Goal: Information Seeking & Learning: Learn about a topic

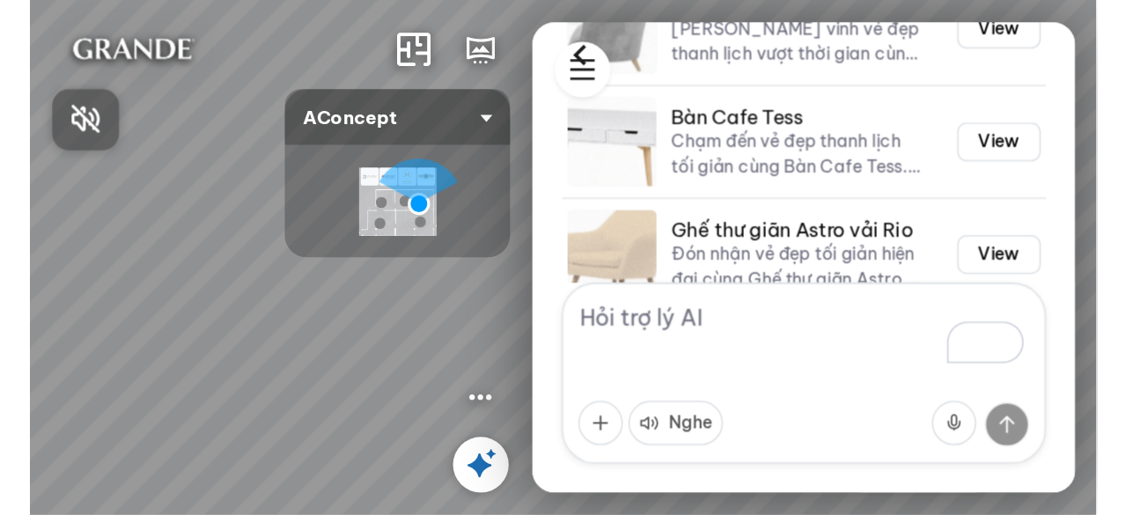
scroll to position [678, 0]
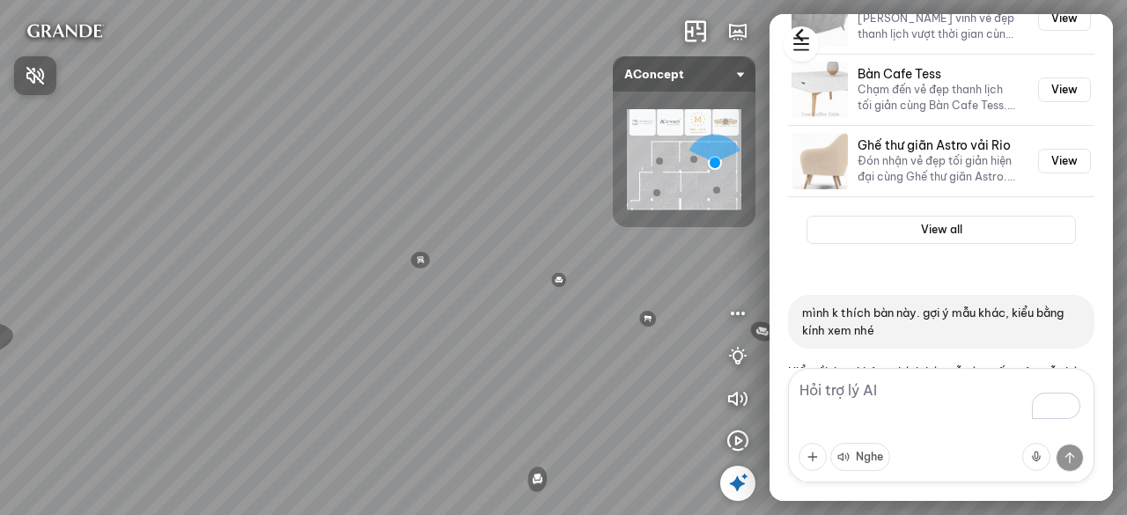
drag, startPoint x: 562, startPoint y: 277, endPoint x: 431, endPoint y: 261, distance: 131.3
click at [434, 261] on div at bounding box center [563, 257] width 1127 height 515
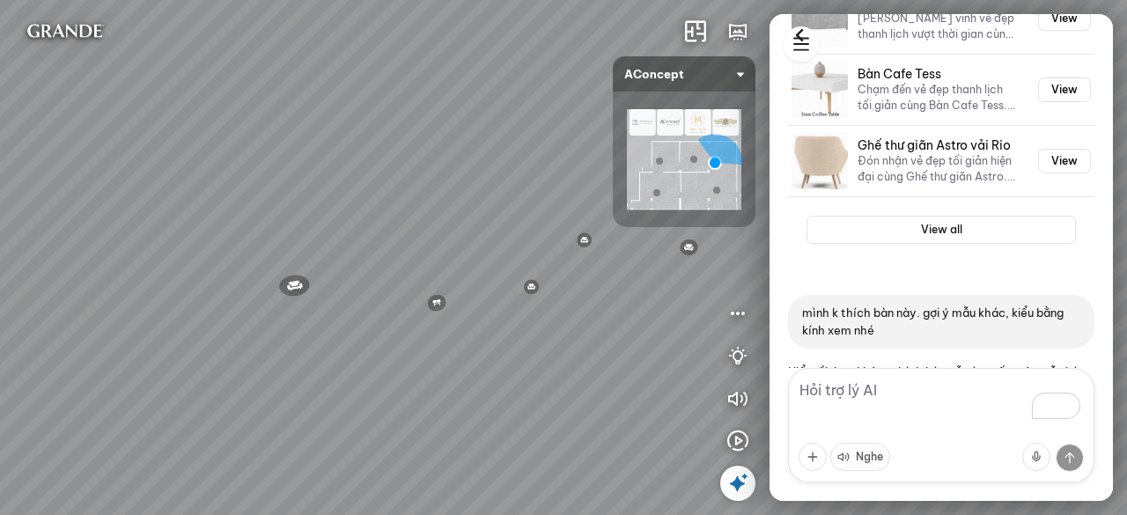
drag, startPoint x: 590, startPoint y: 281, endPoint x: 338, endPoint y: 267, distance: 252.2
click at [319, 267] on div "Đèn trần Reno 5.300.000 VND Giường ngủ Palima 19.000.000 VND Ghế thư giãn Nanna…" at bounding box center [563, 257] width 1127 height 515
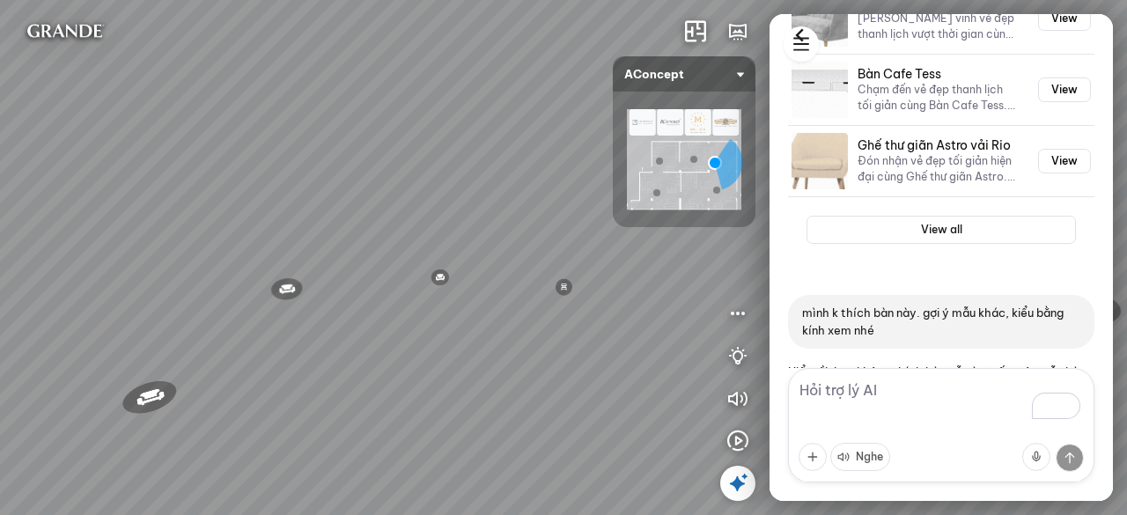
drag, startPoint x: 542, startPoint y: 290, endPoint x: 347, endPoint y: 314, distance: 197.0
click at [329, 314] on div "Đèn trần Reno 5.300.000 VND Giường ngủ Palima 19.000.000 VND Ghế thư giãn Nanna…" at bounding box center [563, 257] width 1127 height 515
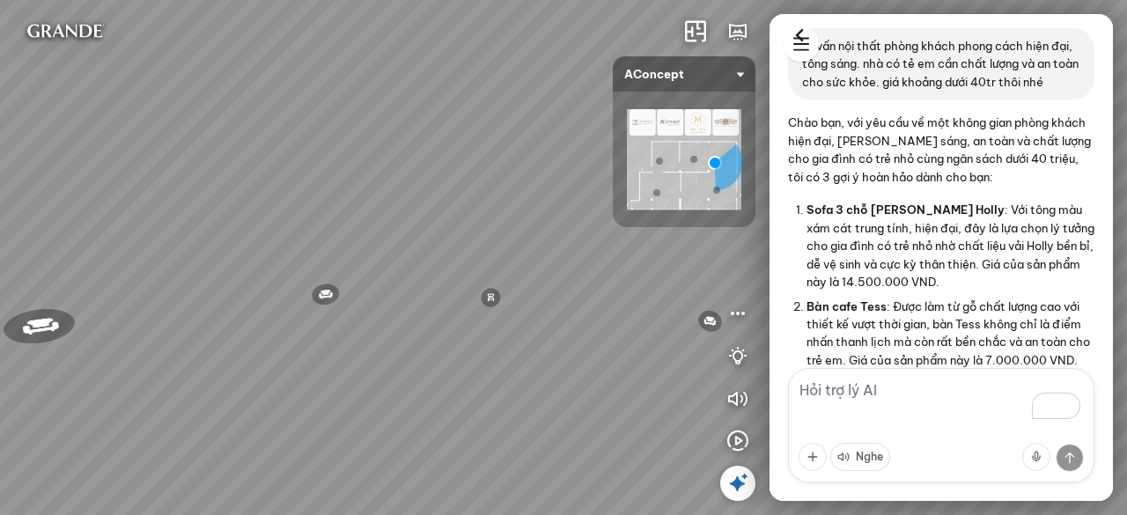
click at [442, 382] on div "Đèn trần Reno 5.300.000 VND Giường ngủ Palima 19.000.000 VND Ghế thư giãn Nanna…" at bounding box center [563, 257] width 1127 height 515
click at [235, 338] on div at bounding box center [563, 257] width 1127 height 515
drag, startPoint x: 562, startPoint y: 362, endPoint x: 953, endPoint y: 258, distance: 404.5
click at [390, 362] on div at bounding box center [563, 257] width 1127 height 515
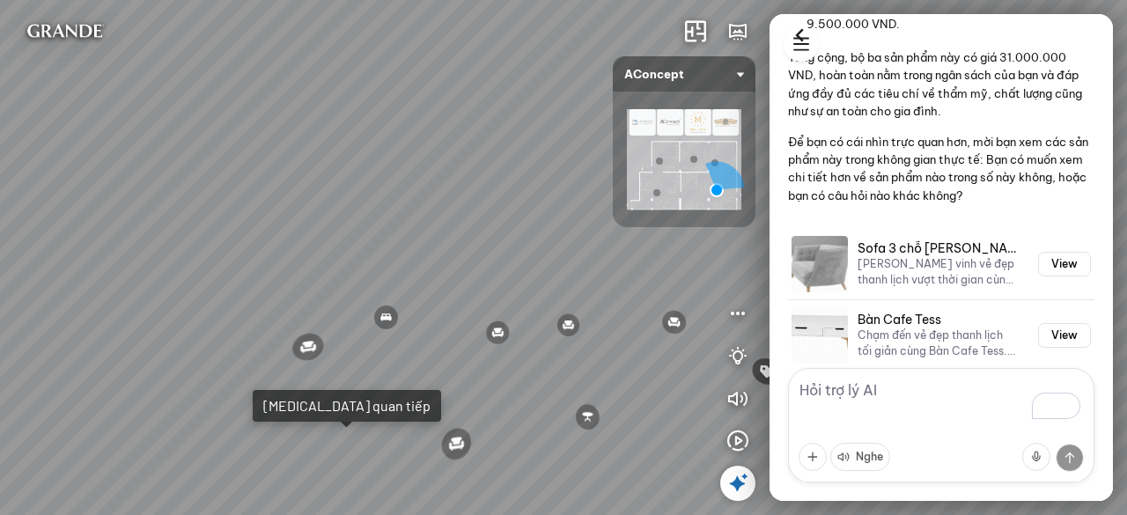
scroll to position [528, 0]
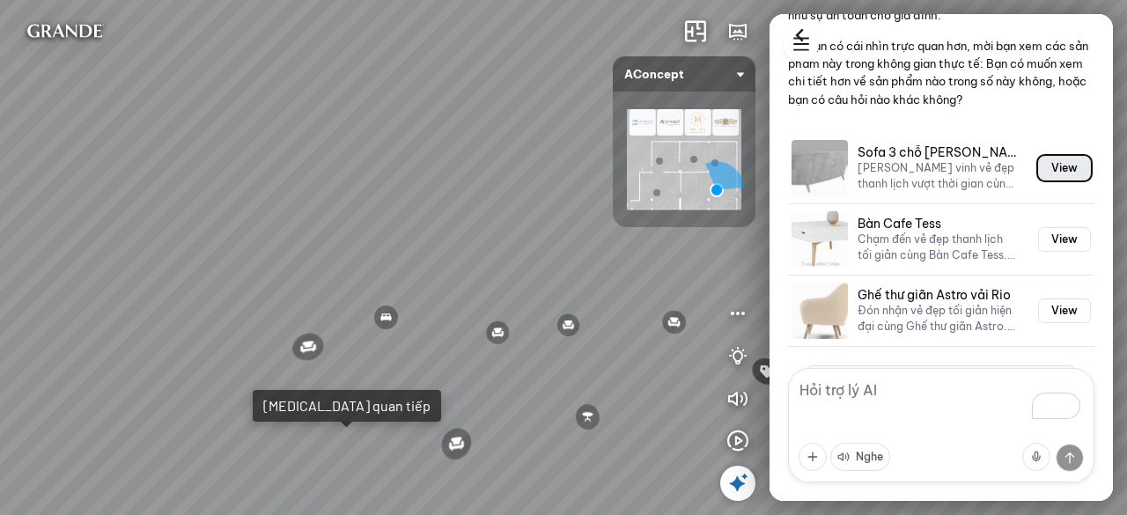
click at [1059, 180] on button "View" at bounding box center [1064, 168] width 53 height 25
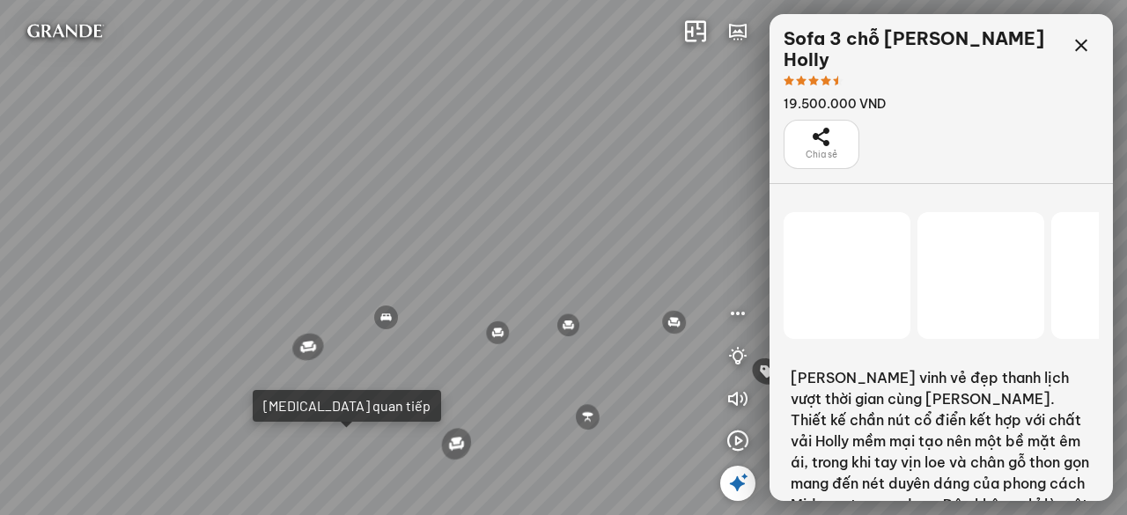
scroll to position [12057, 0]
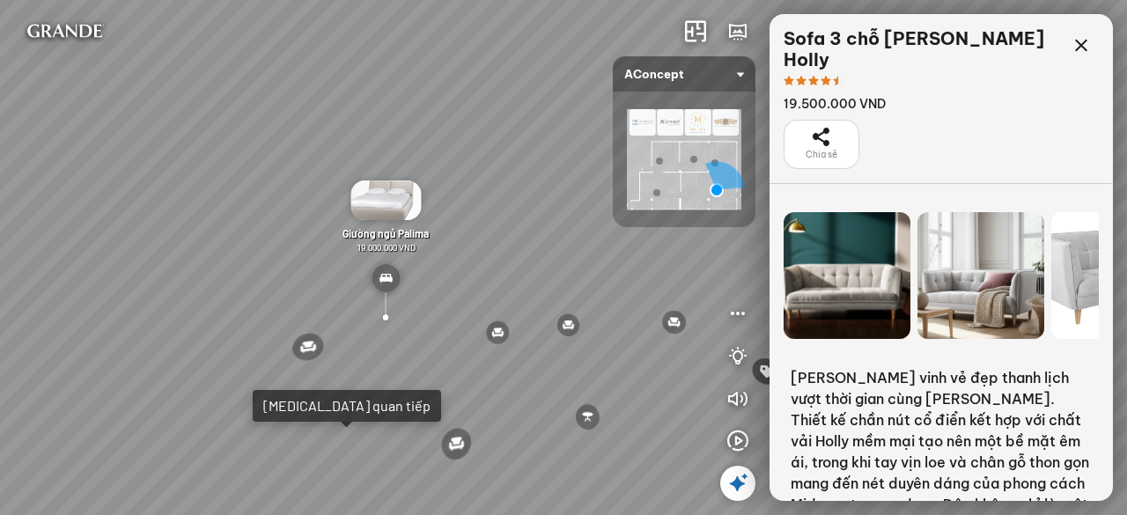
click at [983, 262] on div at bounding box center [980, 275] width 127 height 127
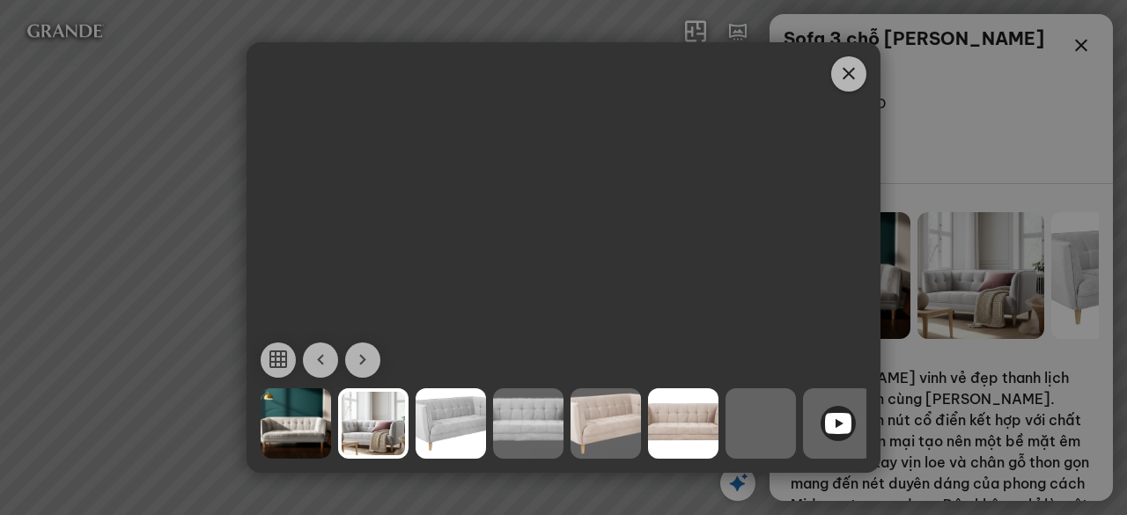
click at [542, 420] on div at bounding box center [528, 423] width 70 height 70
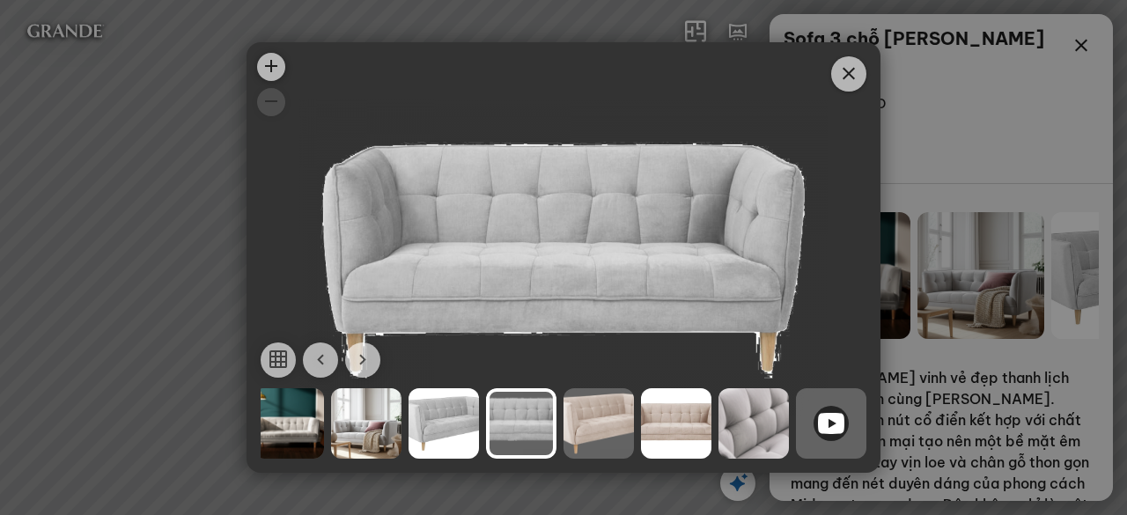
click at [823, 432] on icon at bounding box center [831, 423] width 26 height 21
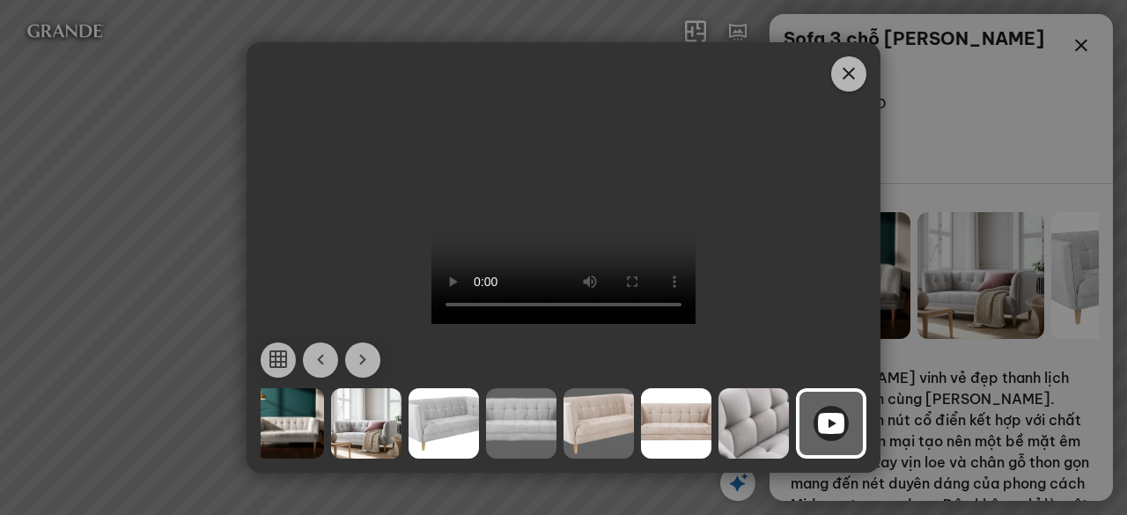
click at [845, 76] on icon "Close" at bounding box center [848, 73] width 21 height 21
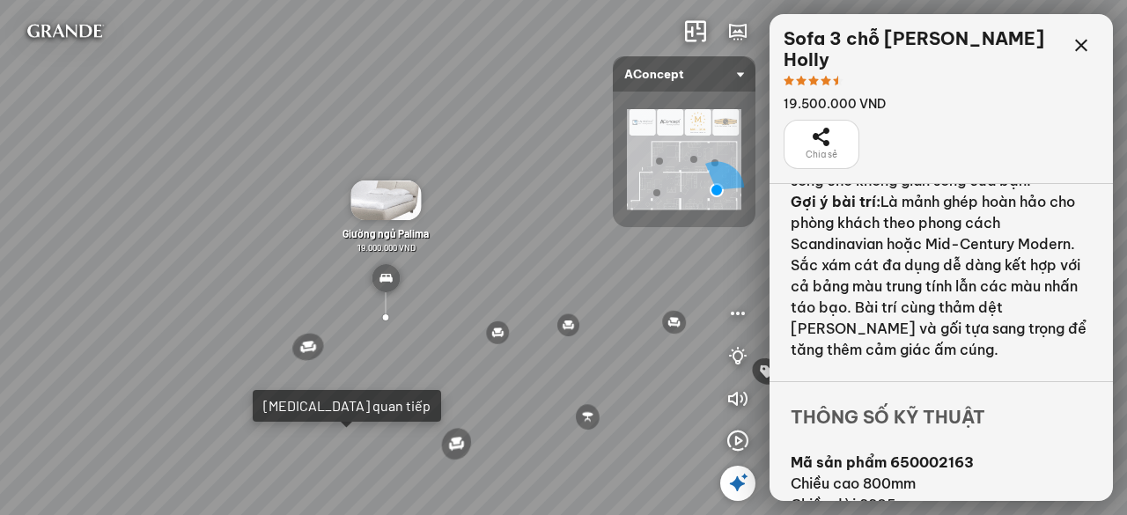
scroll to position [464, 0]
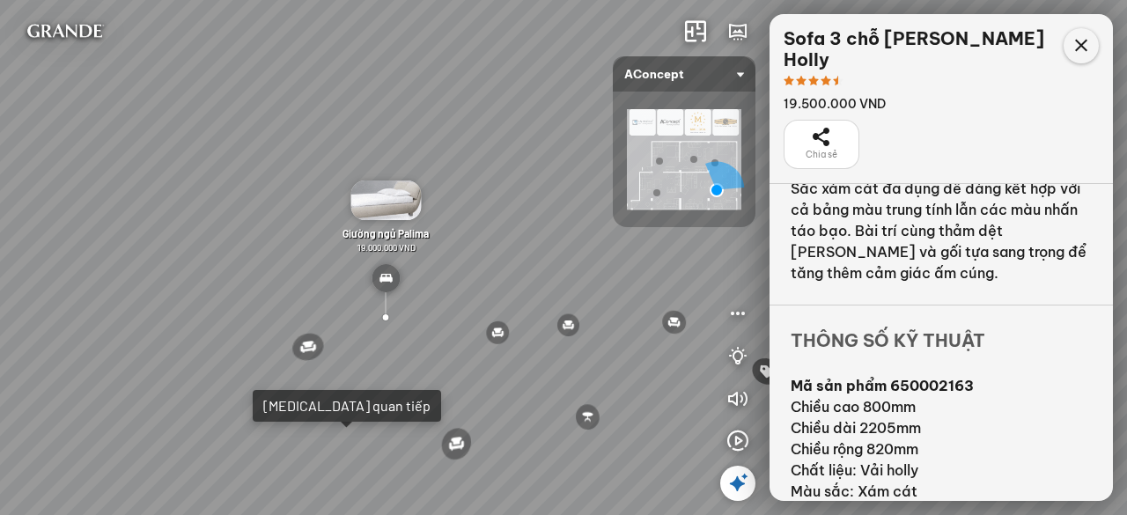
click at [1078, 43] on icon at bounding box center [1081, 45] width 21 height 21
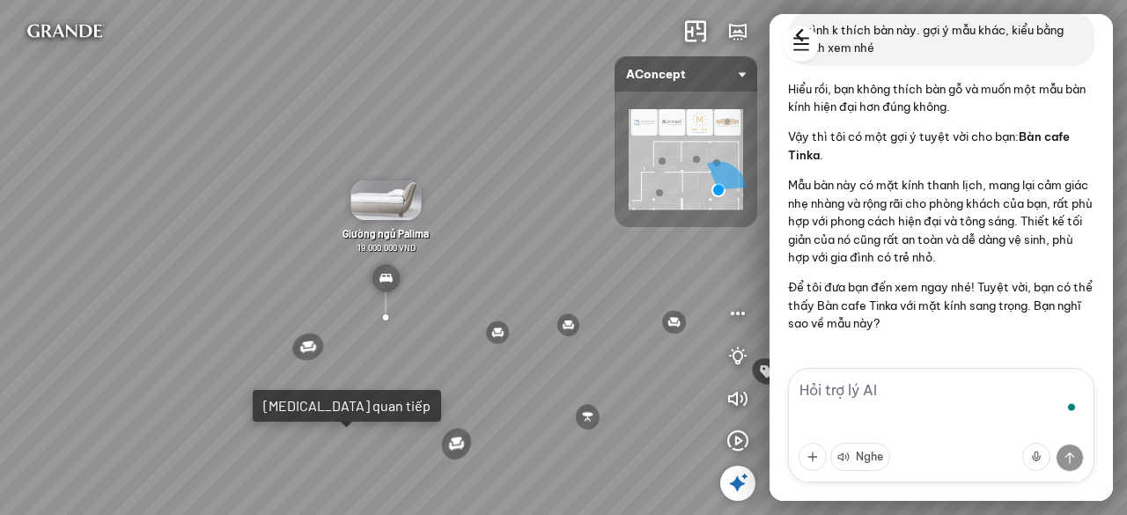
scroll to position [528, 0]
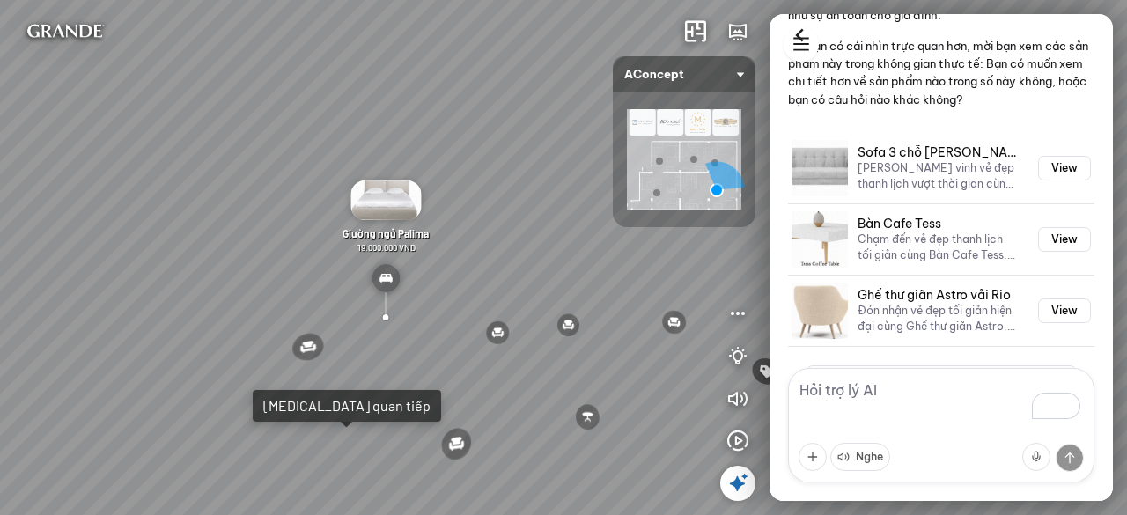
drag, startPoint x: 495, startPoint y: 281, endPoint x: 375, endPoint y: 261, distance: 121.3
click at [393, 263] on div "Ghế ăn Andrew 3.200.000 VND Ghế ăn Wilma 1.800.000 VND Sofa 3 chỗ Jonna vải Hol…" at bounding box center [563, 257] width 1127 height 515
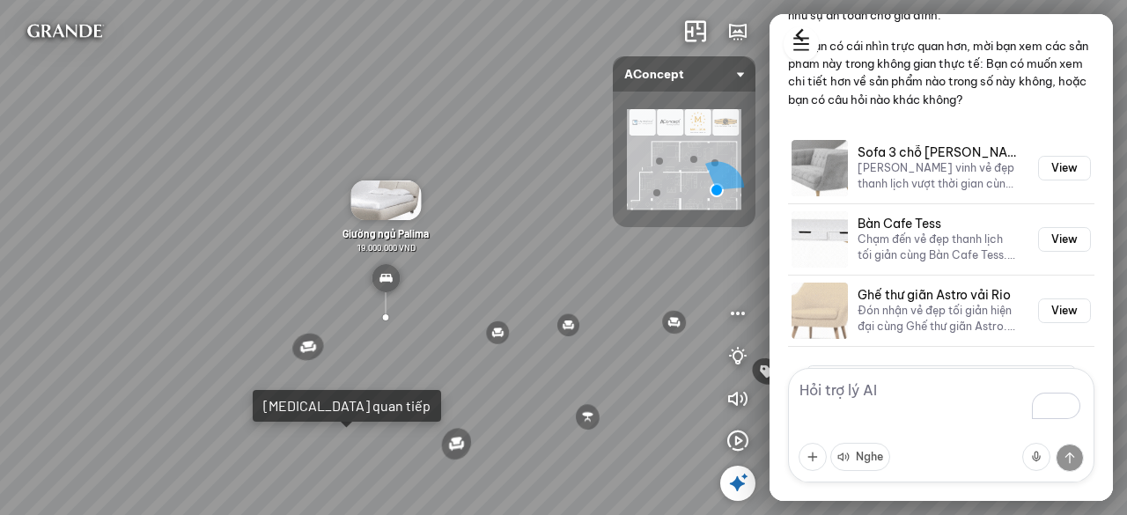
drag, startPoint x: 490, startPoint y: 250, endPoint x: 376, endPoint y: 255, distance: 114.6
click at [395, 252] on div "Ghế ăn Andrew 3.200.000 VND Ghế ăn Wilma 1.800.000 VND Sofa 3 chỗ [PERSON_NAME]…" at bounding box center [563, 257] width 1127 height 515
drag, startPoint x: 481, startPoint y: 264, endPoint x: 413, endPoint y: 269, distance: 68.0
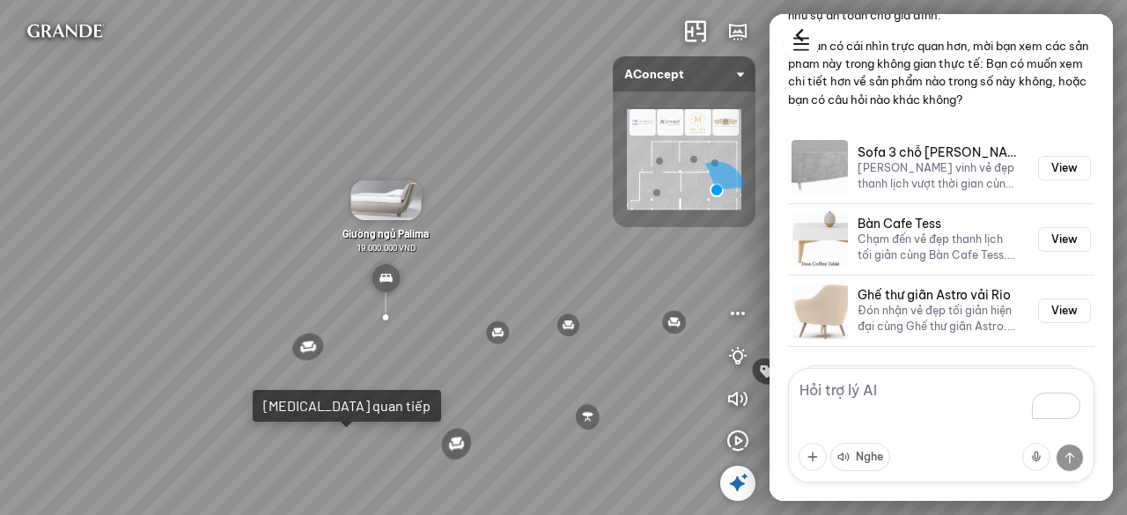
click at [413, 269] on div "Ghế ăn Andrew 3.200.000 VND Ghế ăn Wilma 1.800.000 VND Sofa 3 chỗ [PERSON_NAME]…" at bounding box center [563, 257] width 1127 height 515
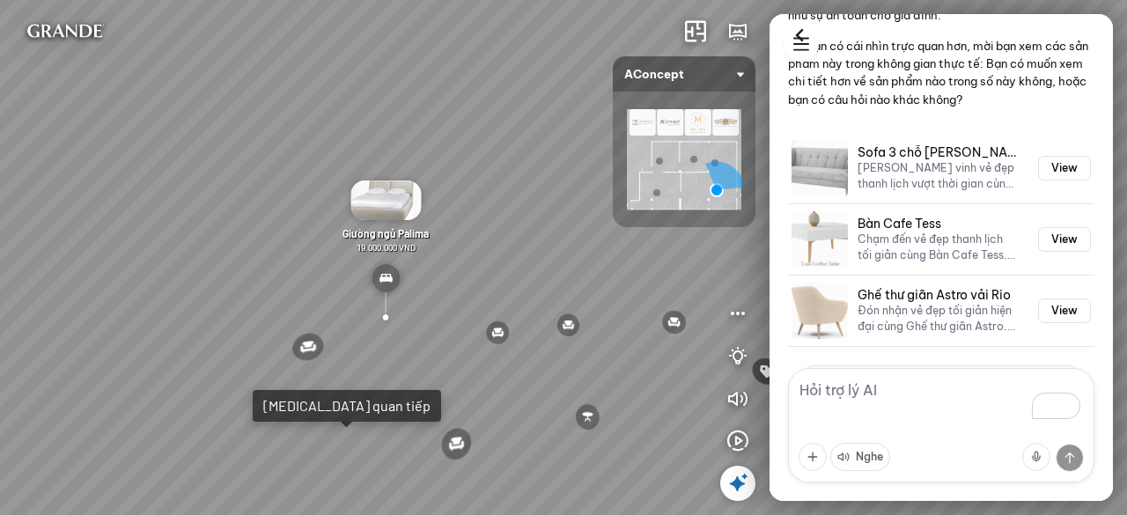
drag, startPoint x: 531, startPoint y: 260, endPoint x: 423, endPoint y: 265, distance: 108.4
click at [432, 264] on div "Ghế ăn Andrew 3.200.000 VND Ghế ăn Wilma 1.800.000 VND Sofa 3 chỗ [PERSON_NAME]…" at bounding box center [563, 257] width 1127 height 515
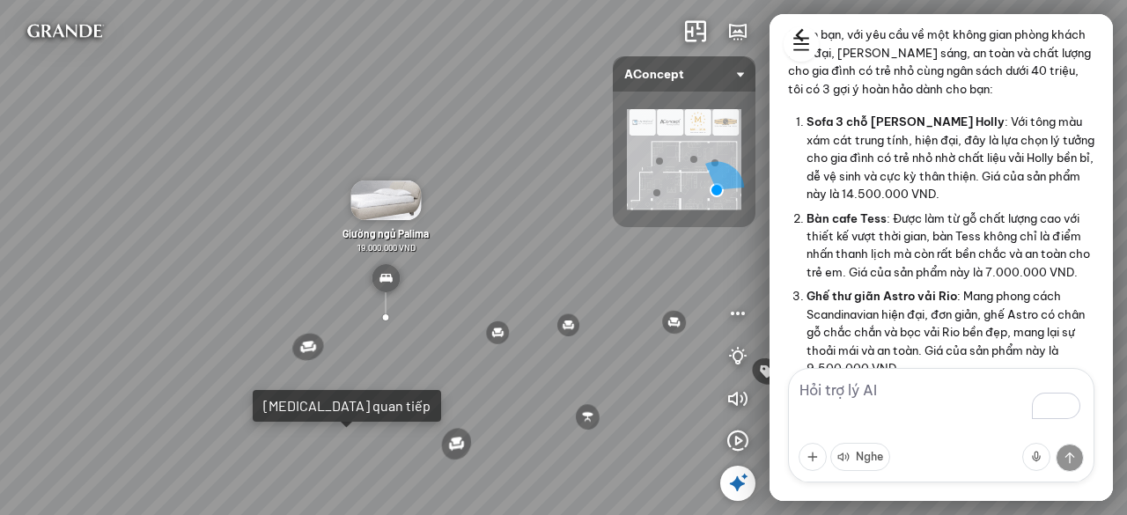
scroll to position [0, 0]
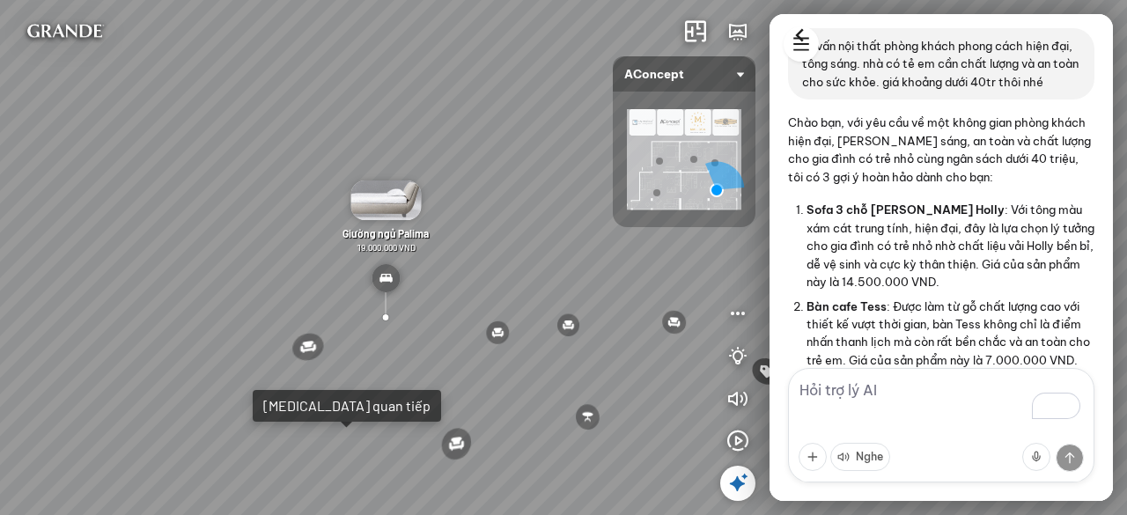
drag, startPoint x: 873, startPoint y: 98, endPoint x: 838, endPoint y: 47, distance: 62.0
click at [833, 45] on p "tư vấn nội thất phòng khách phong cách hiện đại, tông sáng. nhà có tẻ em cần ch…" at bounding box center [941, 64] width 278 height 54
drag, startPoint x: 320, startPoint y: 288, endPoint x: 268, endPoint y: 284, distance: 52.9
click at [268, 284] on div "Ghế ăn Andrew 3.200.000 VND Ghế ăn Wilma 1.800.000 VND Sofa 3 chỗ [PERSON_NAME]…" at bounding box center [563, 257] width 1127 height 515
drag, startPoint x: 311, startPoint y: 304, endPoint x: 185, endPoint y: 277, distance: 128.6
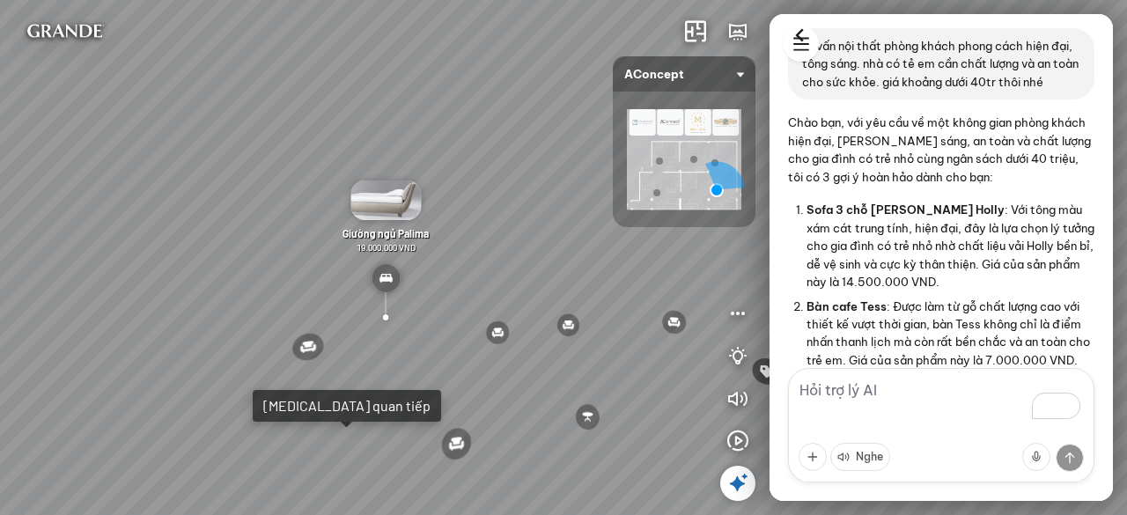
click at [185, 277] on div "Ghế ăn Andrew 3.200.000 VND Ghế ăn Wilma 1.800.000 VND Sofa 3 chỗ [PERSON_NAME]…" at bounding box center [563, 257] width 1127 height 515
click at [803, 43] on icon at bounding box center [799, 35] width 26 height 26
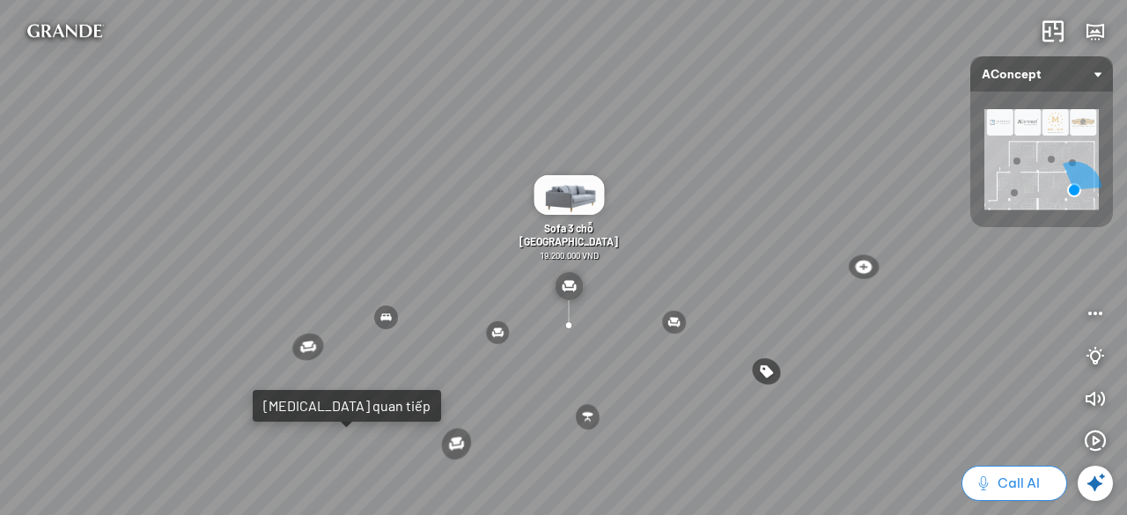
click at [1020, 476] on span "Call AI" at bounding box center [1019, 483] width 42 height 21
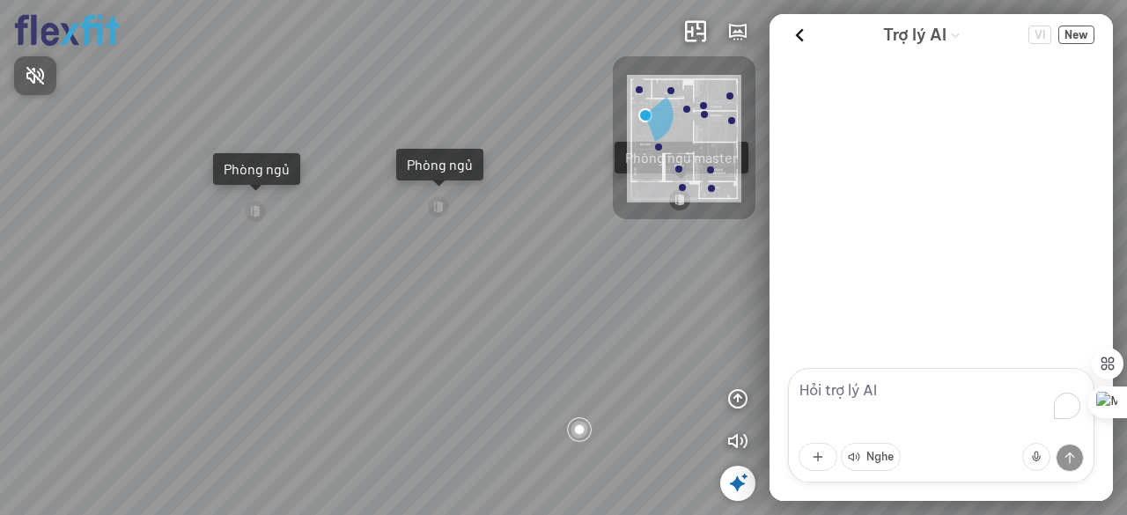
scroll to position [137, 0]
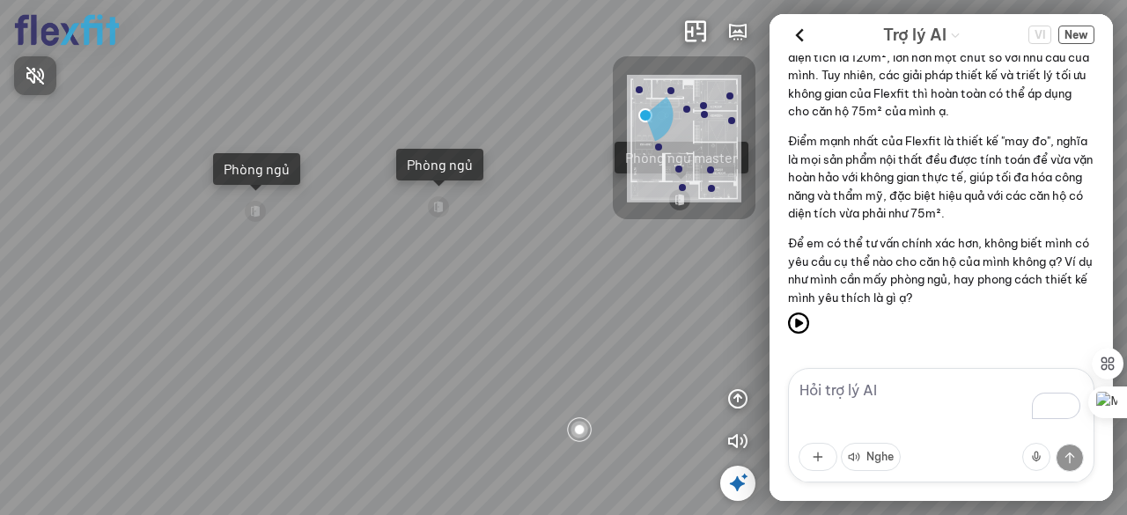
drag, startPoint x: 436, startPoint y: 268, endPoint x: 272, endPoint y: 263, distance: 163.8
click at [272, 263] on div at bounding box center [563, 257] width 1127 height 515
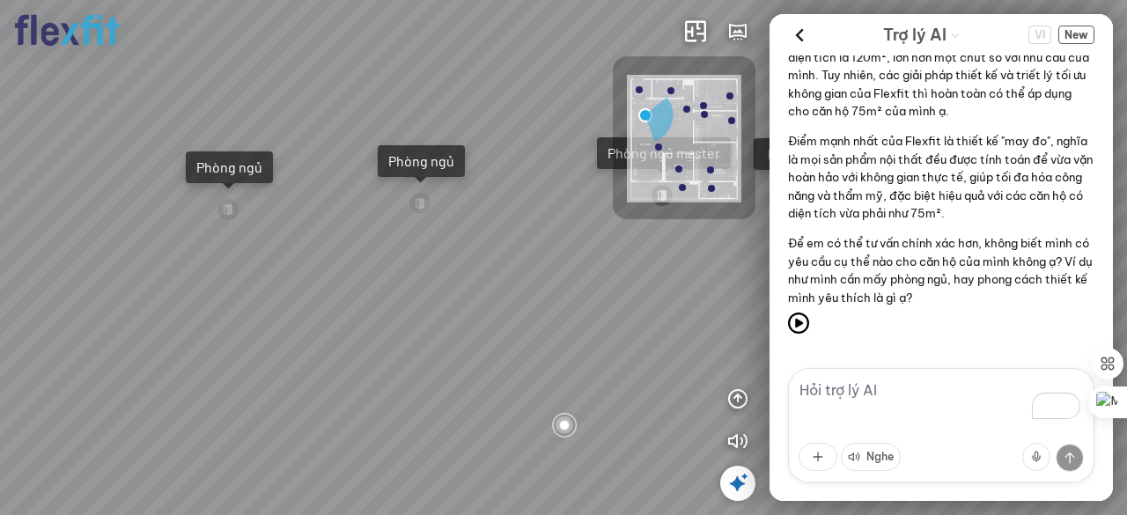
drag, startPoint x: 441, startPoint y: 249, endPoint x: 427, endPoint y: 249, distance: 14.1
click at [379, 241] on div "Ban công Bếp Phòng ngủ master Phòng ngủ Phòng ngủ" at bounding box center [563, 257] width 1127 height 515
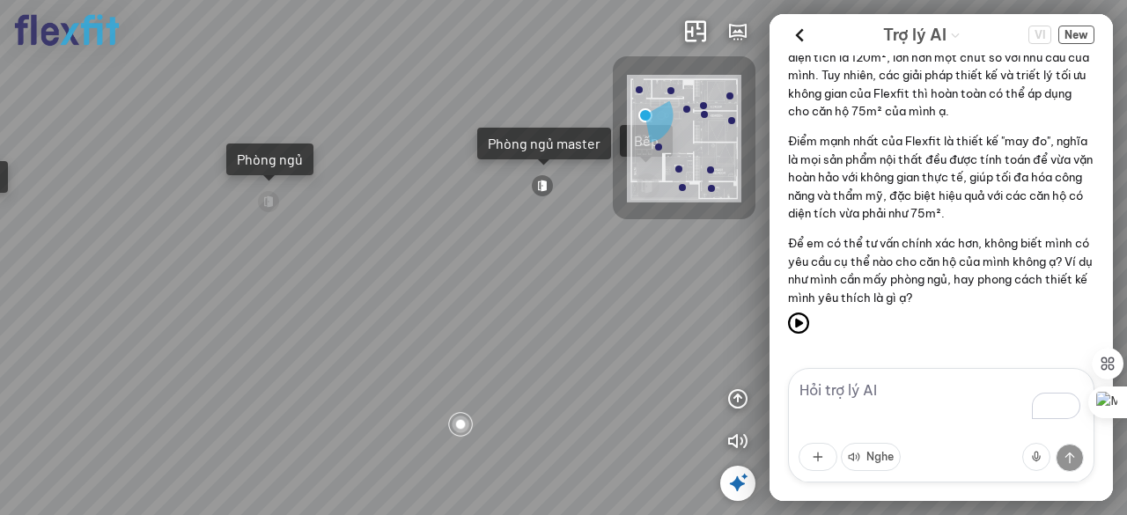
drag, startPoint x: 427, startPoint y: 249, endPoint x: 332, endPoint y: 258, distance: 95.5
click at [298, 256] on div "Ban công Bếp Phòng ngủ master Phòng ngủ Phòng ngủ" at bounding box center [563, 257] width 1127 height 515
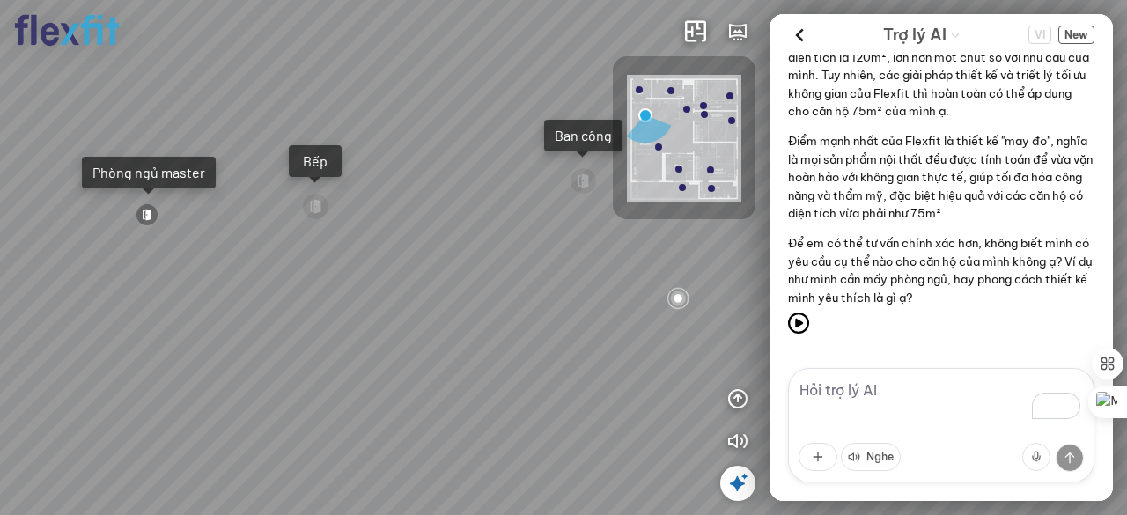
drag, startPoint x: 454, startPoint y: 292, endPoint x: 375, endPoint y: 304, distance: 80.1
click at [379, 302] on div "Ban công Bếp Phòng ngủ master Phòng ngủ Phòng ngủ" at bounding box center [563, 257] width 1127 height 515
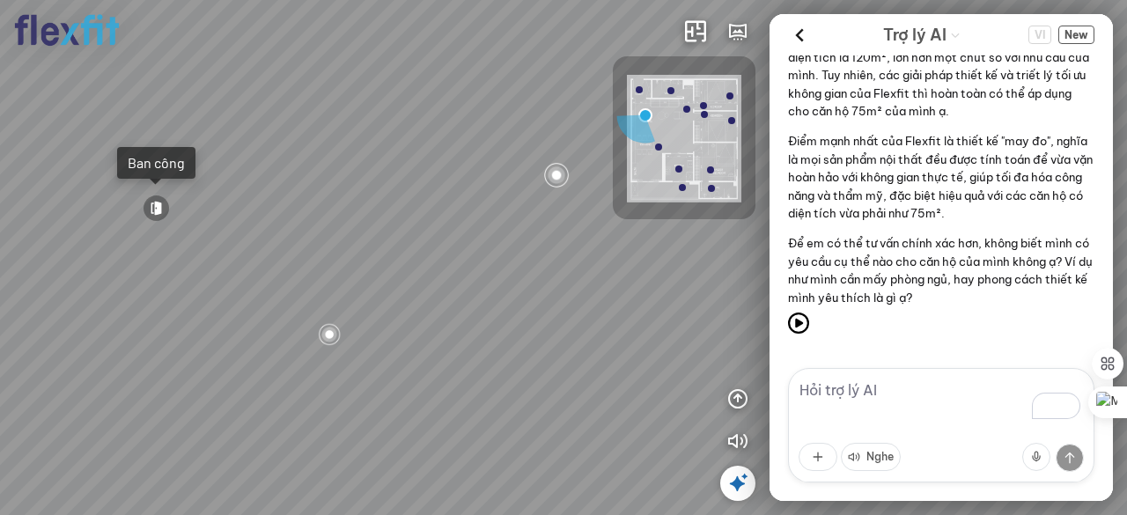
drag, startPoint x: 556, startPoint y: 376, endPoint x: 409, endPoint y: 377, distance: 147.9
click at [409, 377] on div "Ban công Bếp Phòng ngủ master Phòng ngủ Phòng ngủ" at bounding box center [563, 257] width 1127 height 515
drag, startPoint x: 370, startPoint y: 271, endPoint x: 539, endPoint y: 267, distance: 169.1
click at [539, 267] on div "Ban công Bếp Phòng ngủ master Phòng ngủ Phòng ngủ" at bounding box center [563, 257] width 1127 height 515
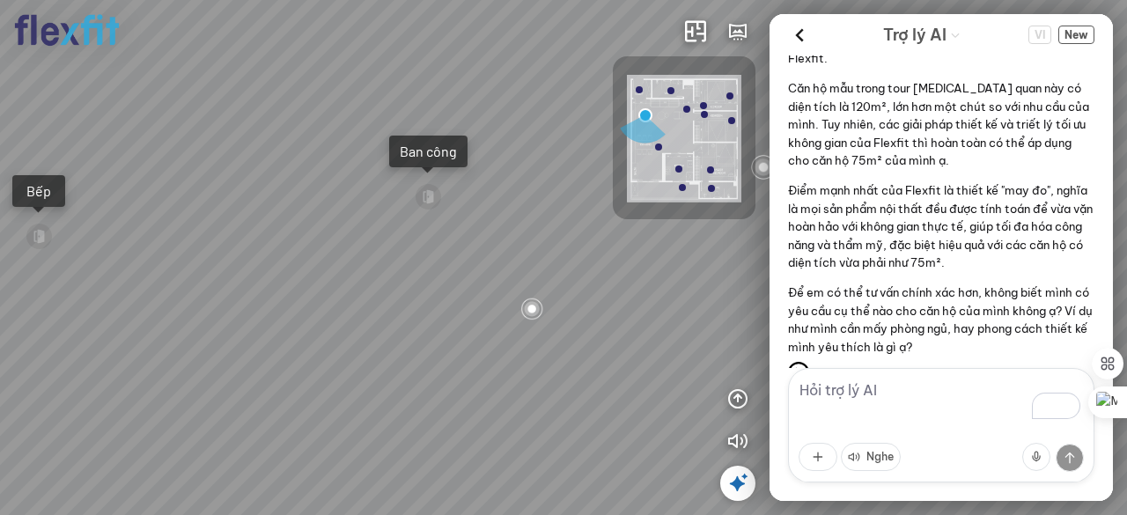
scroll to position [137, 0]
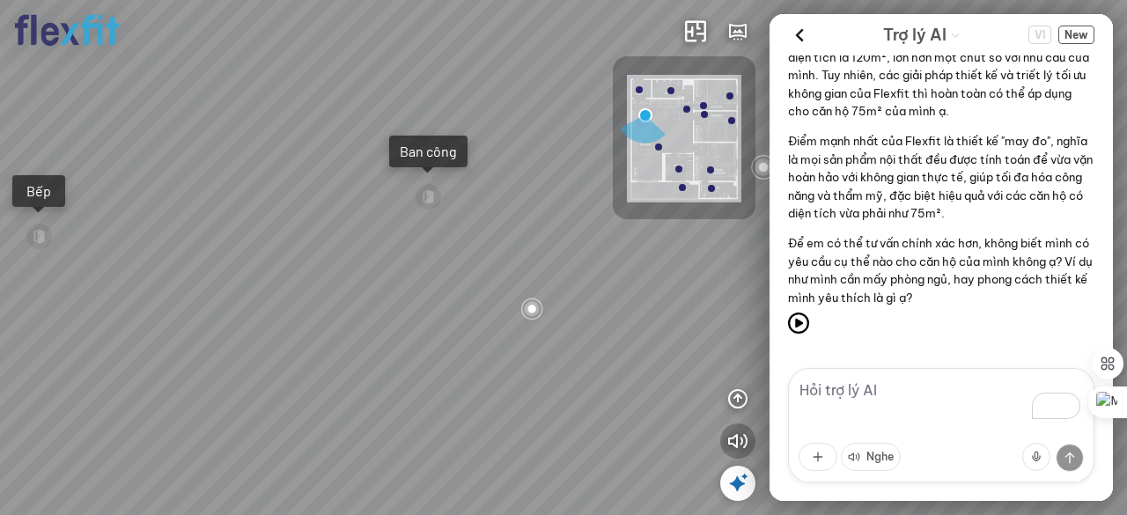
click at [739, 443] on icon "button" at bounding box center [737, 441] width 21 height 21
drag, startPoint x: 370, startPoint y: 250, endPoint x: 220, endPoint y: 244, distance: 149.8
click at [228, 244] on div "Ban công Bếp Phòng ngủ master Phòng ngủ Phòng ngủ" at bounding box center [563, 257] width 1127 height 515
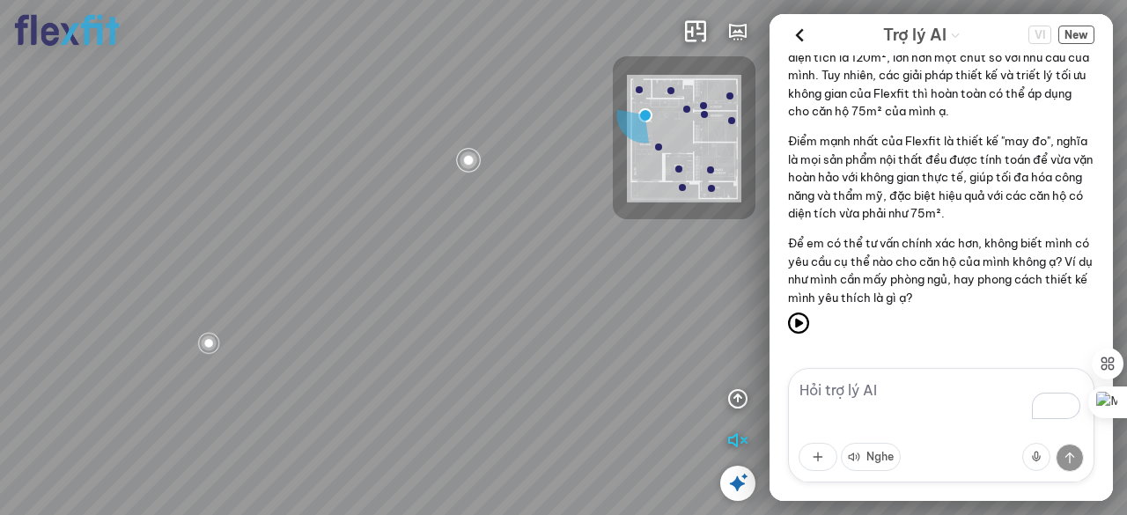
drag, startPoint x: 414, startPoint y: 221, endPoint x: 280, endPoint y: 225, distance: 133.9
click at [278, 223] on div "Ban công Bếp Phòng ngủ master Phòng ngủ Phòng ngủ" at bounding box center [563, 257] width 1127 height 515
drag, startPoint x: 448, startPoint y: 248, endPoint x: 271, endPoint y: 290, distance: 181.7
click at [278, 284] on div "Ban công Bếp Phòng ngủ master Phòng ngủ Phòng ngủ" at bounding box center [563, 257] width 1127 height 515
drag, startPoint x: 494, startPoint y: 323, endPoint x: 320, endPoint y: 324, distance: 173.4
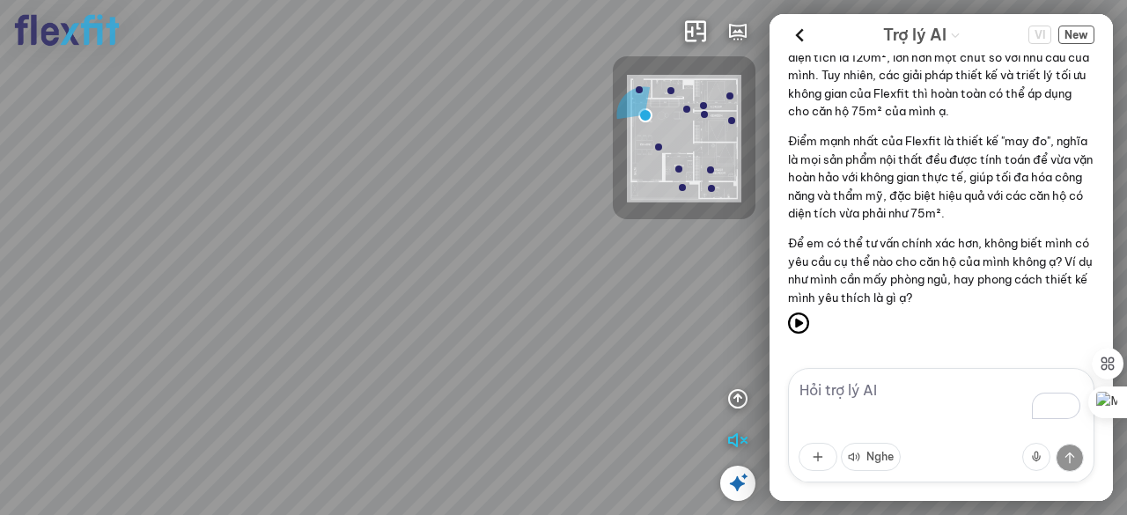
click at [297, 324] on div "Ban công Bếp Phòng ngủ master Phòng ngủ Phòng ngủ" at bounding box center [563, 257] width 1127 height 515
drag, startPoint x: 509, startPoint y: 314, endPoint x: 1041, endPoint y: 29, distance: 603.5
click at [507, 313] on div "Ban công Bếp Phòng ngủ master Phòng ngủ Phòng ngủ" at bounding box center [563, 257] width 1127 height 515
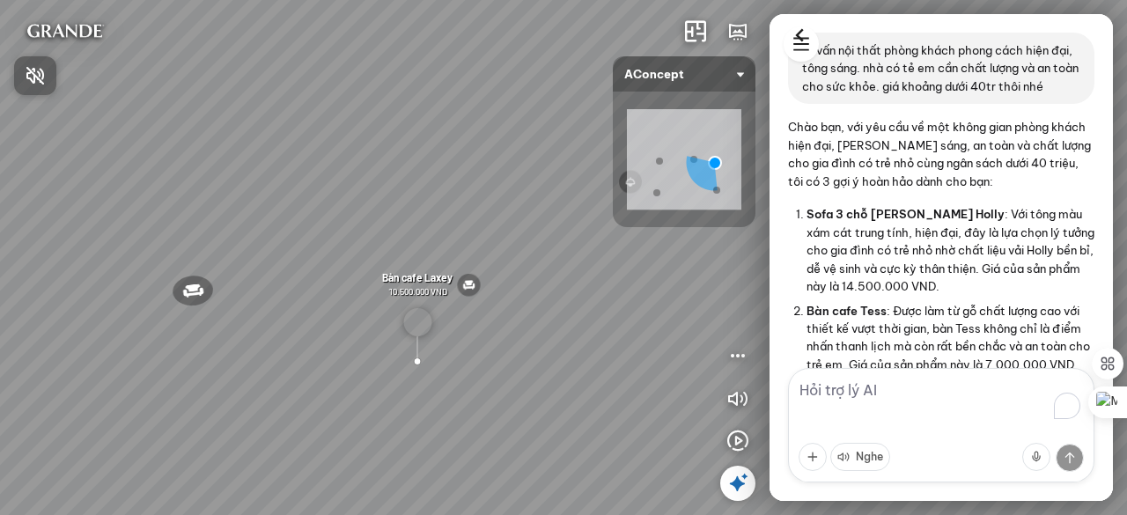
scroll to position [995, 0]
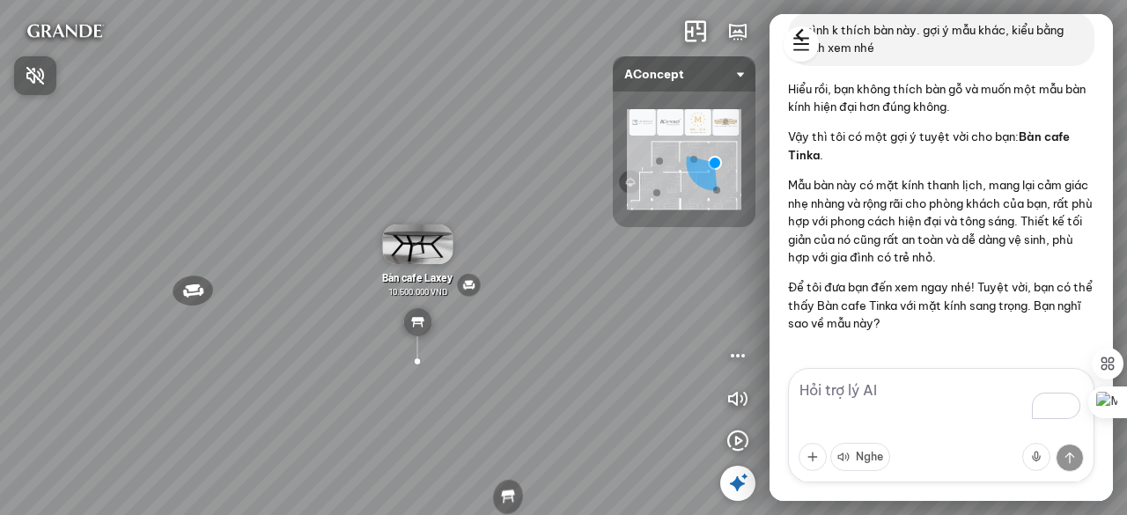
click at [802, 50] on div at bounding box center [563, 257] width 1127 height 515
click at [801, 47] on icon at bounding box center [799, 35] width 26 height 26
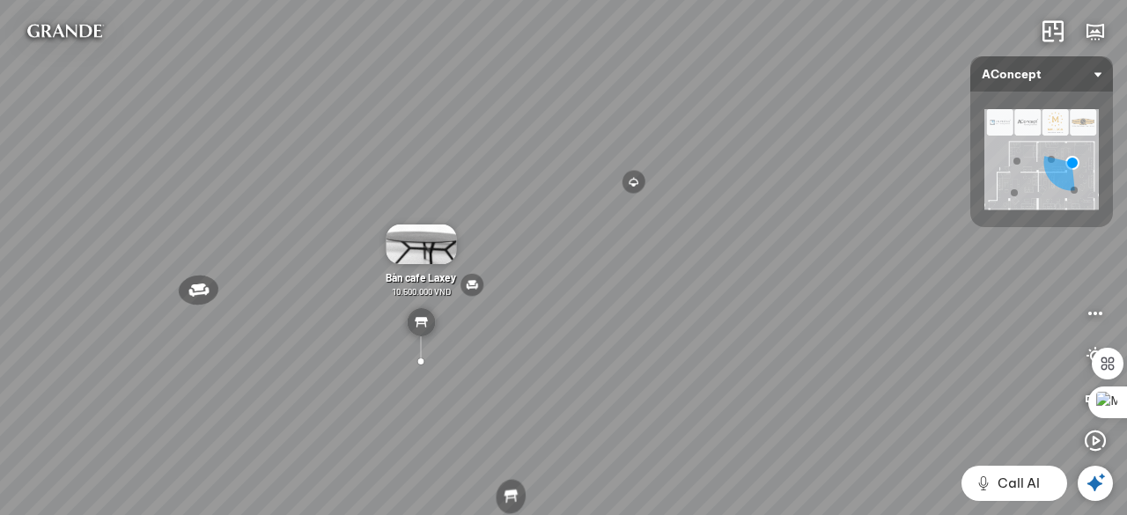
scroll to position [17522, 0]
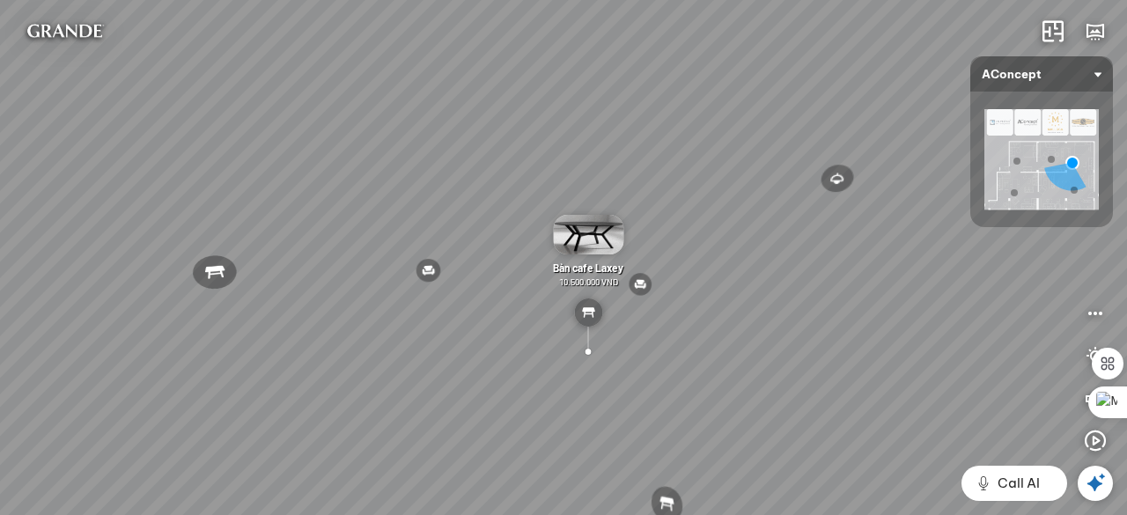
click at [1099, 490] on icon at bounding box center [1095, 483] width 21 height 21
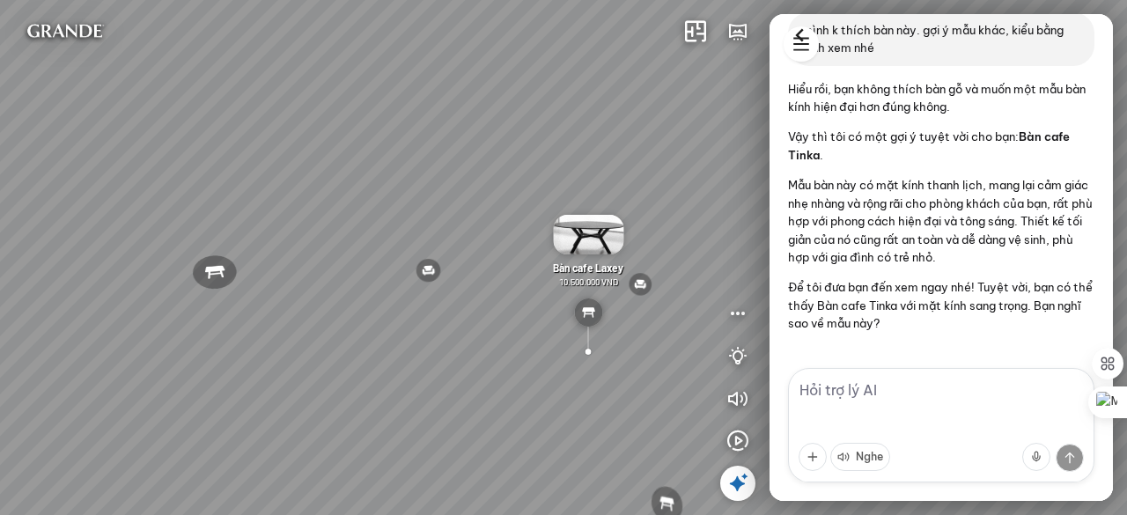
scroll to position [995, 0]
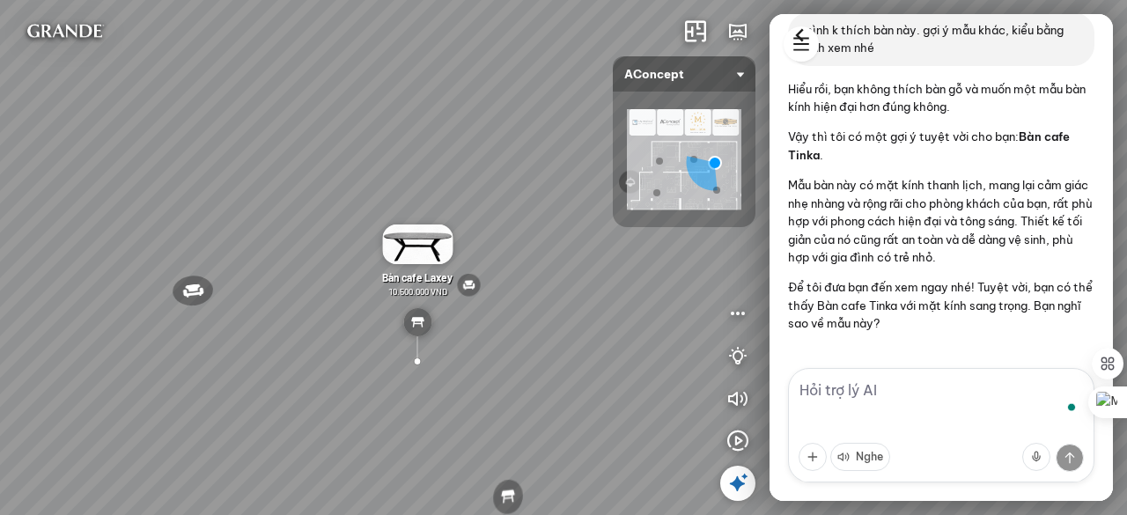
click at [802, 57] on html "Đèn [PERSON_NAME] 5.300.000 VND Giường ngủ Palima 19.000.000 VND Ghế thư giãn N…" at bounding box center [563, 257] width 1127 height 515
click at [850, 45] on div "New chat" at bounding box center [858, 44] width 51 height 15
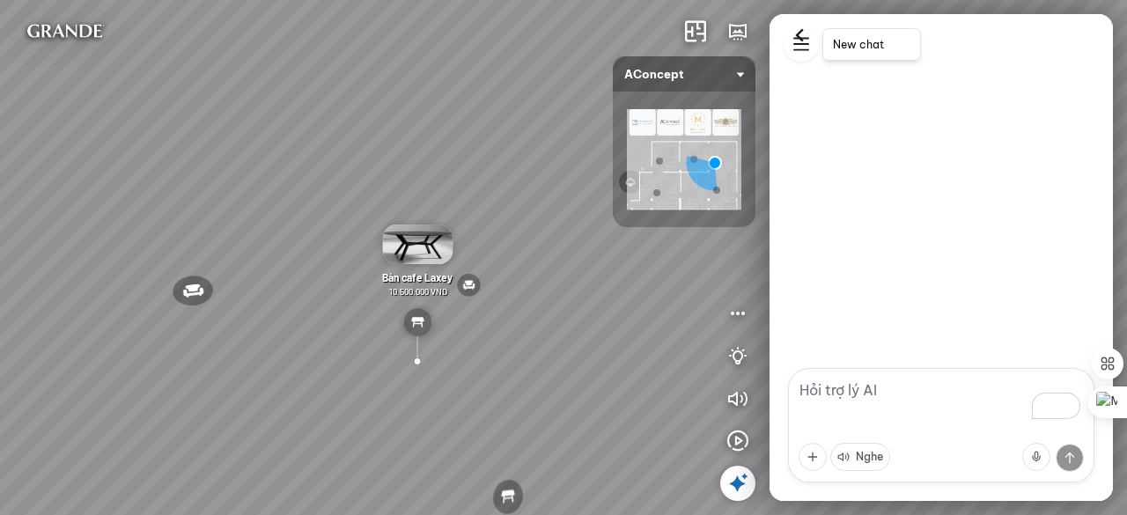
scroll to position [0, 0]
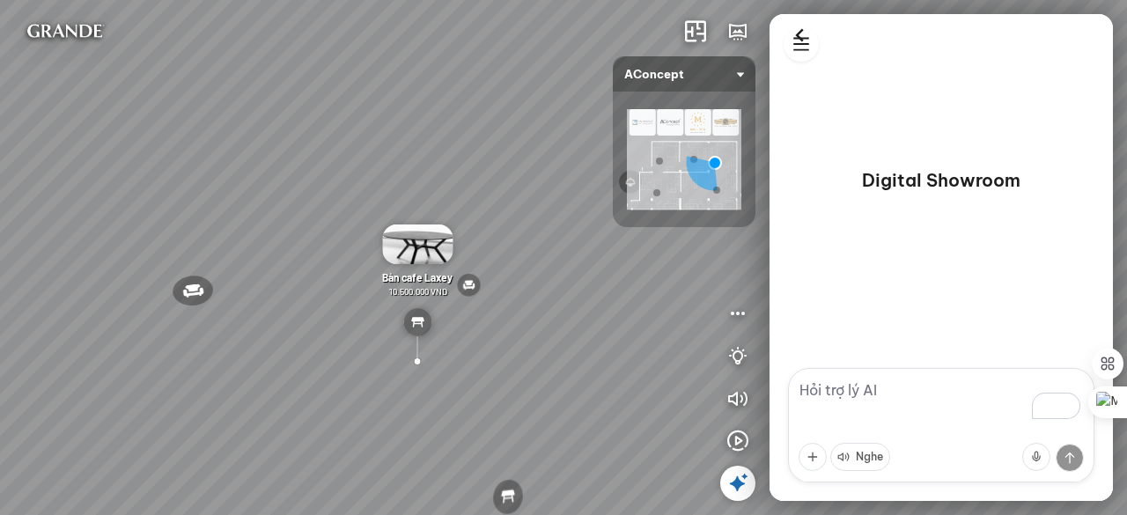
click at [874, 402] on textarea "To enrich screen reader interactions, please activate Accessibility in Grammarl…" at bounding box center [941, 425] width 306 height 114
paste textarea "tôi cần tư vấn nội thất phòng khách, tone sáng, phong cách hiện đại, giá dưới 5…"
type textarea "tôi cần tư vấn nội thất phòng khách, tone sáng, phong cách hiện đại, giá dưới 5…"
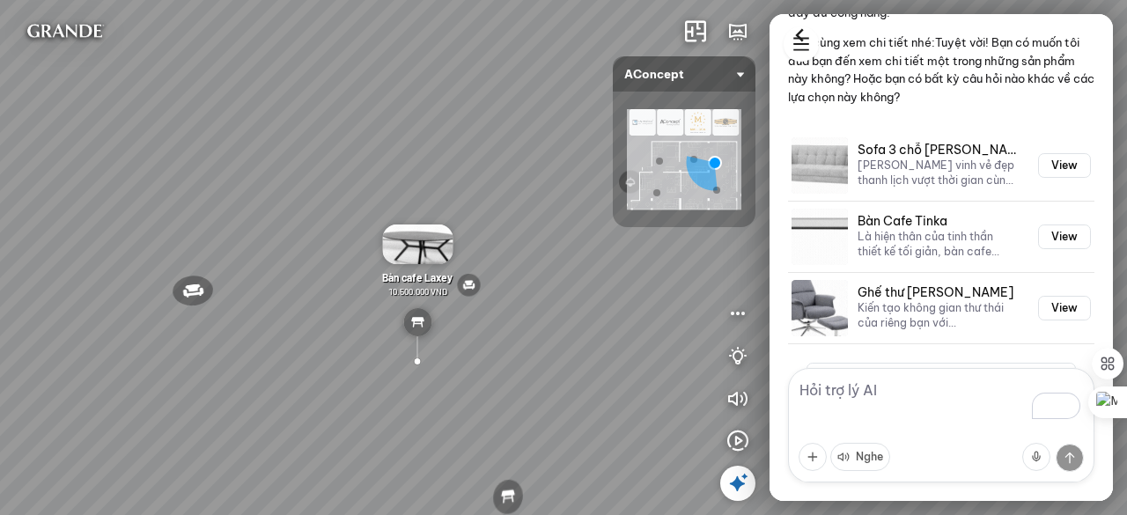
scroll to position [566, 0]
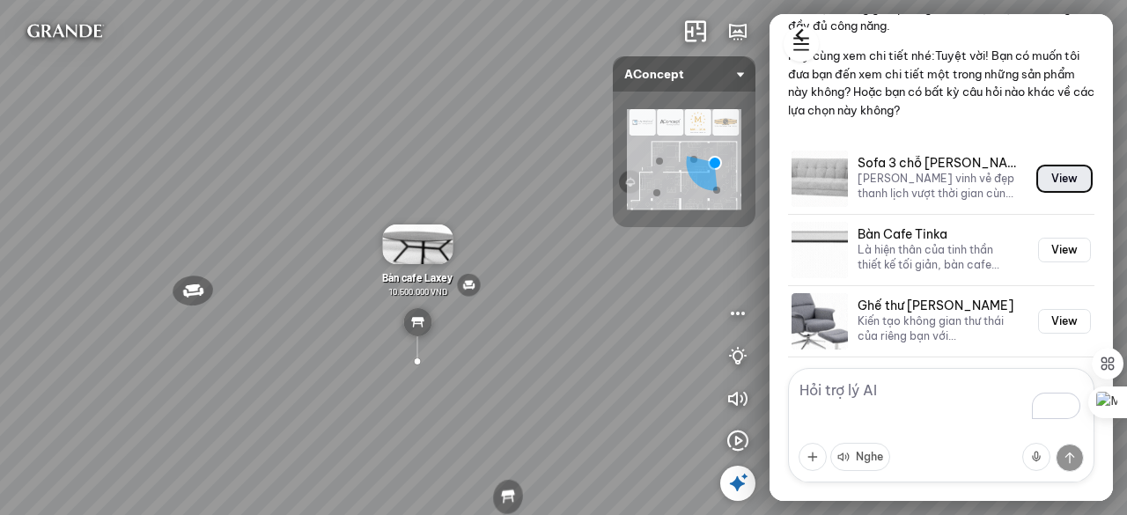
click at [1040, 166] on button "View" at bounding box center [1064, 178] width 53 height 25
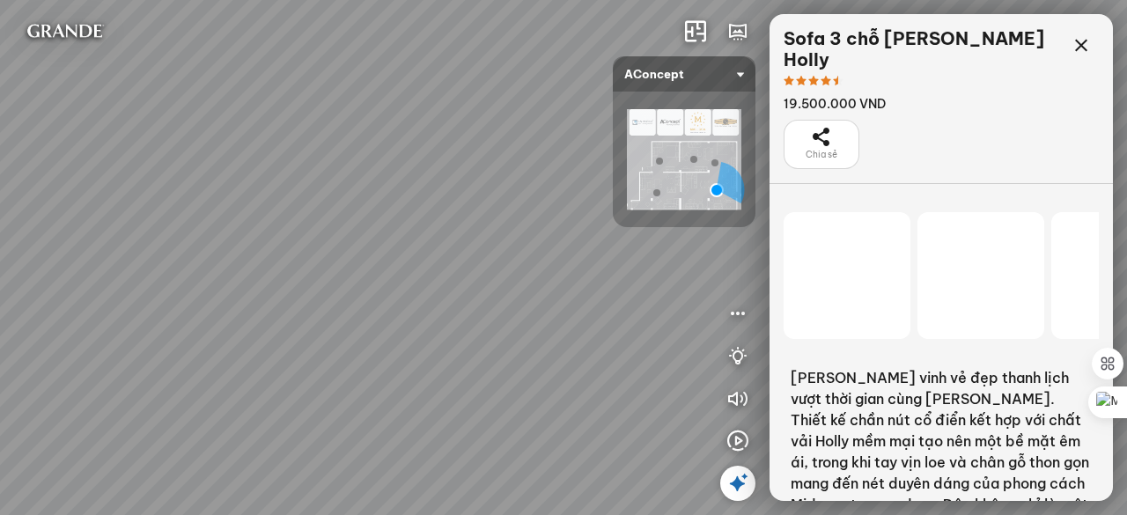
scroll to position [13173, 0]
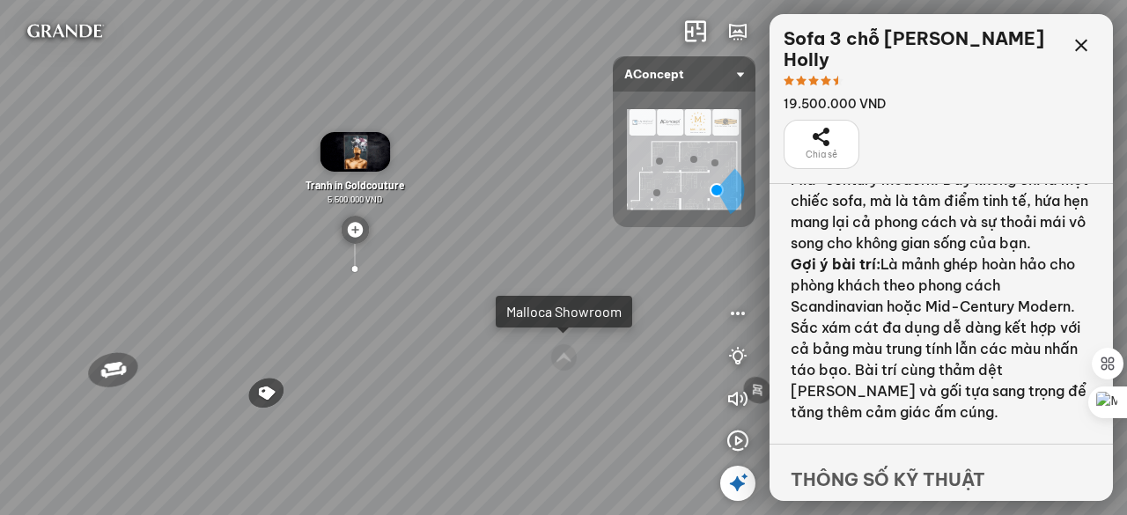
scroll to position [464, 0]
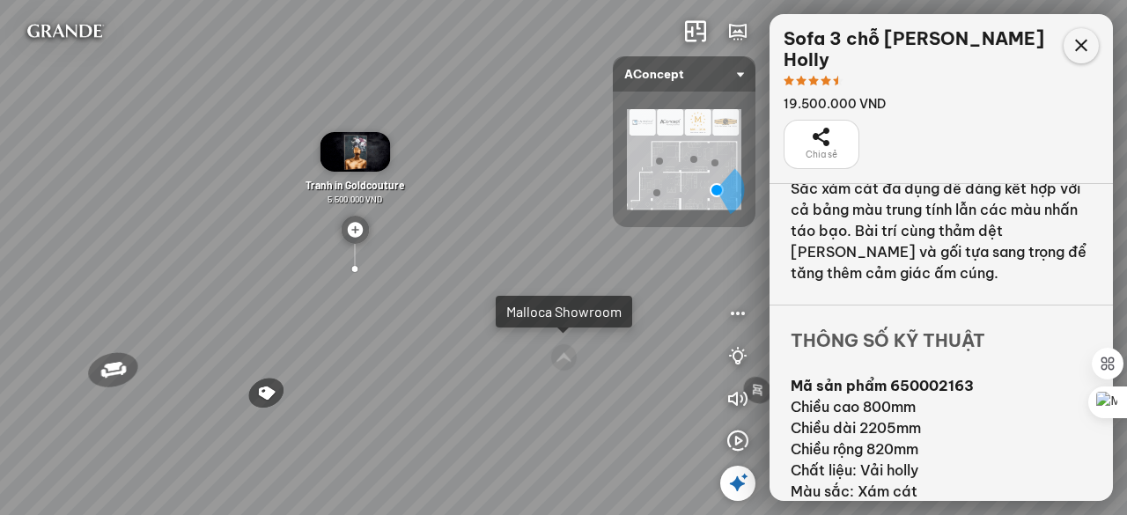
click at [1086, 48] on icon at bounding box center [1081, 45] width 21 height 21
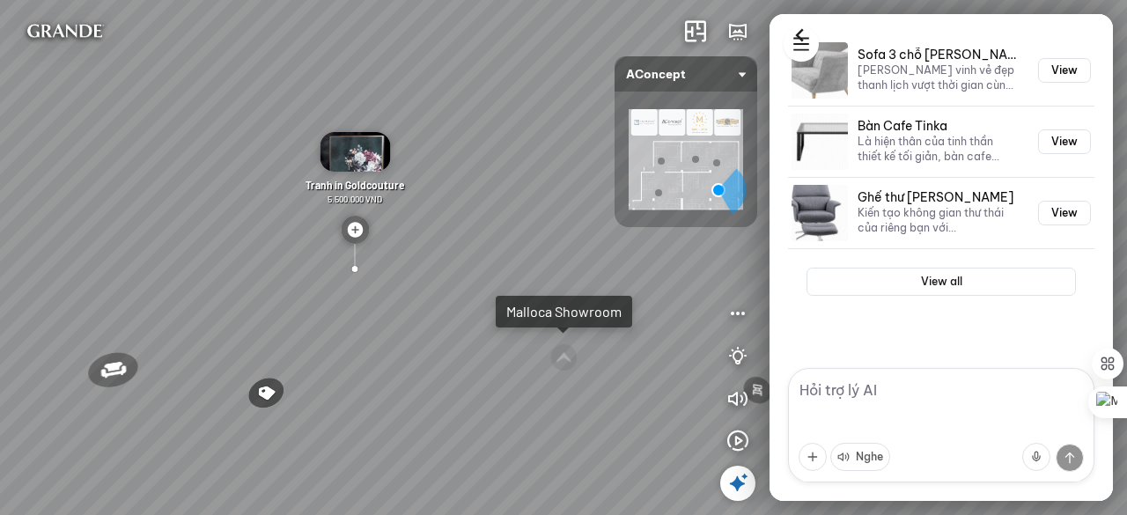
scroll to position [566, 0]
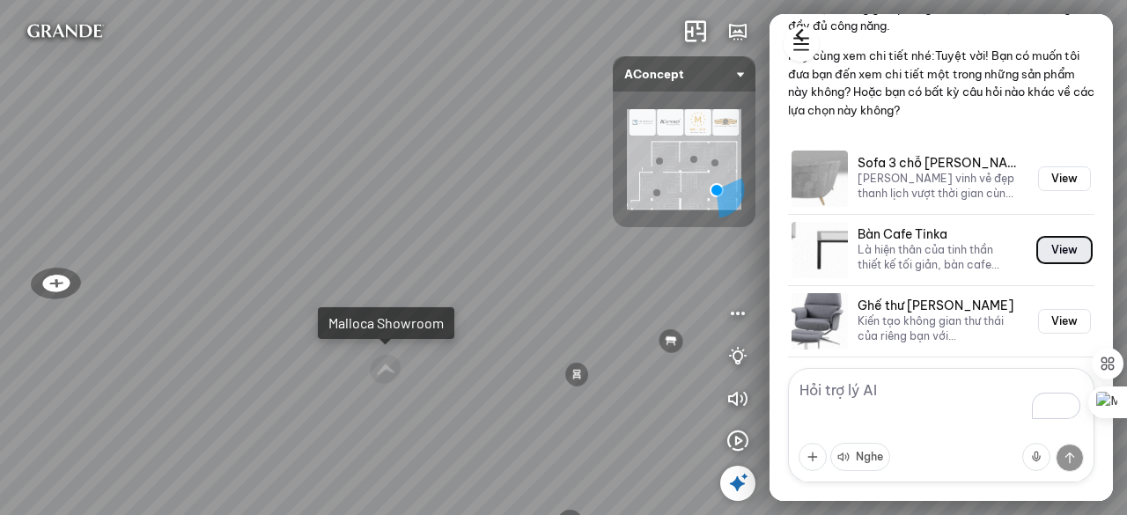
click at [1064, 238] on button "View" at bounding box center [1064, 250] width 53 height 25
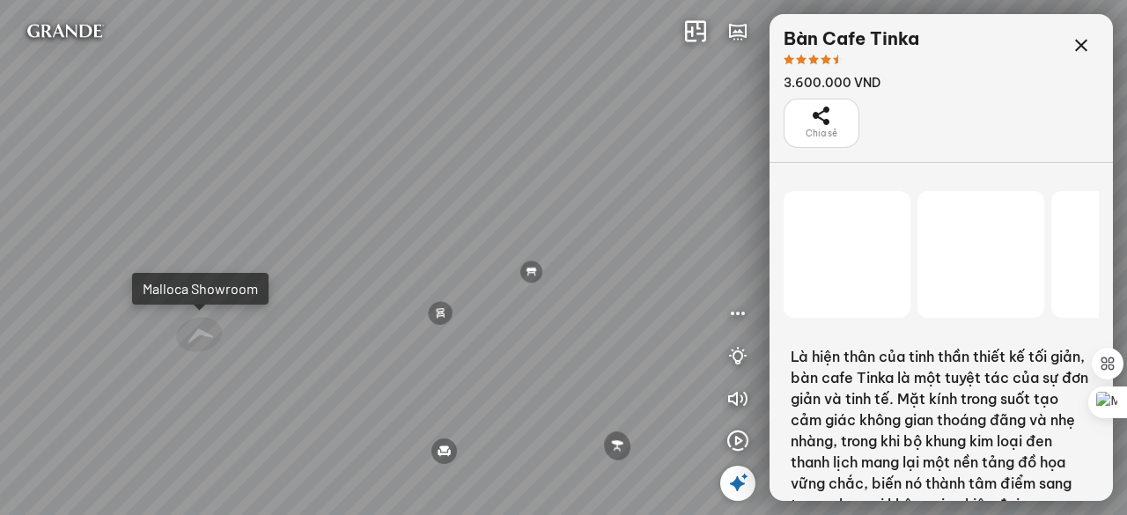
scroll to position [13173, 0]
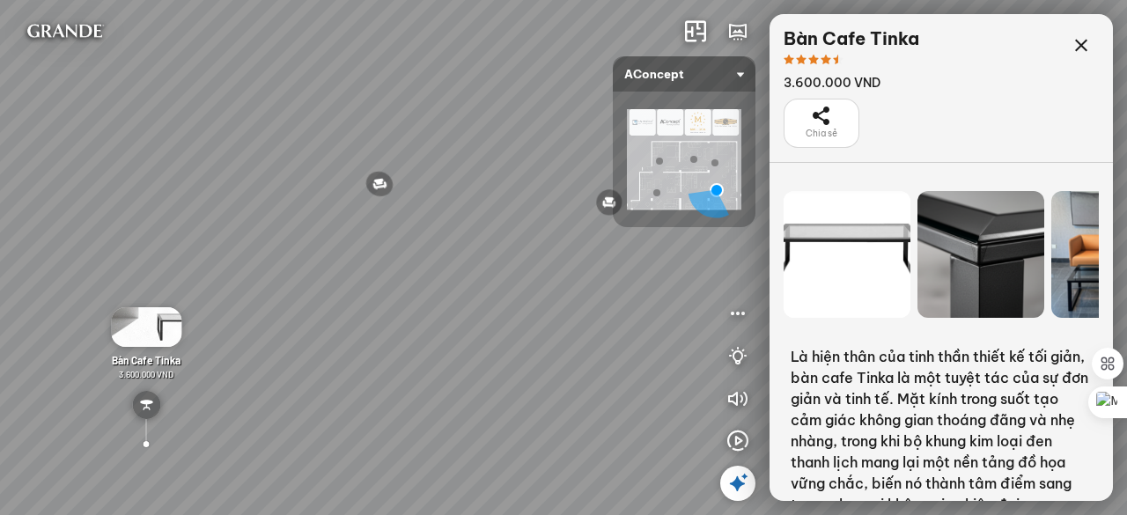
drag, startPoint x: 509, startPoint y: 214, endPoint x: 275, endPoint y: 210, distance: 234.2
click at [255, 210] on div "Ghế ăn Andrew 3.200.000 VND Ghế ăn Wilma 1.800.000 VND Sofa 3 chỗ [PERSON_NAME]…" at bounding box center [563, 257] width 1127 height 515
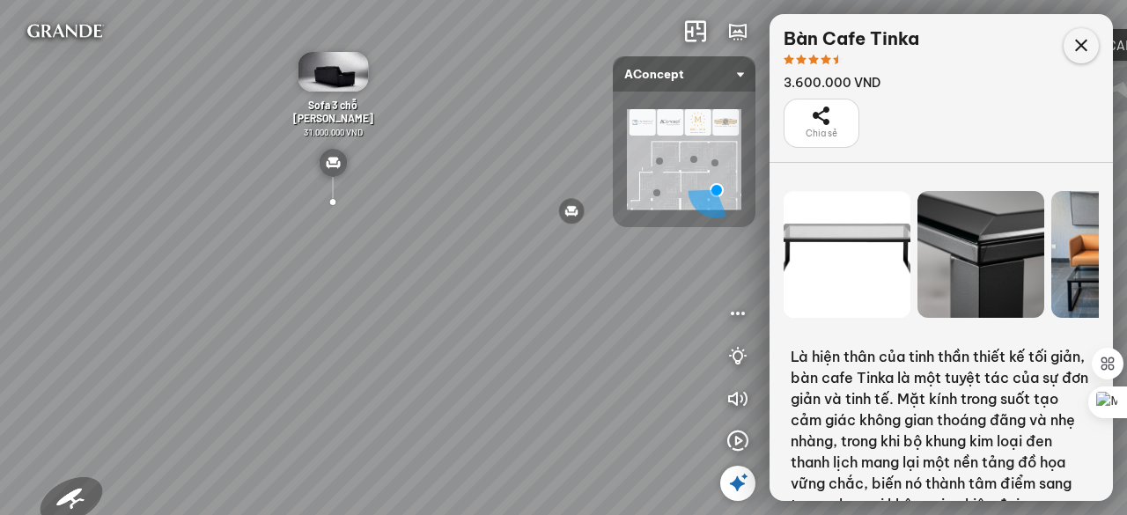
click at [1078, 41] on icon at bounding box center [1081, 45] width 21 height 21
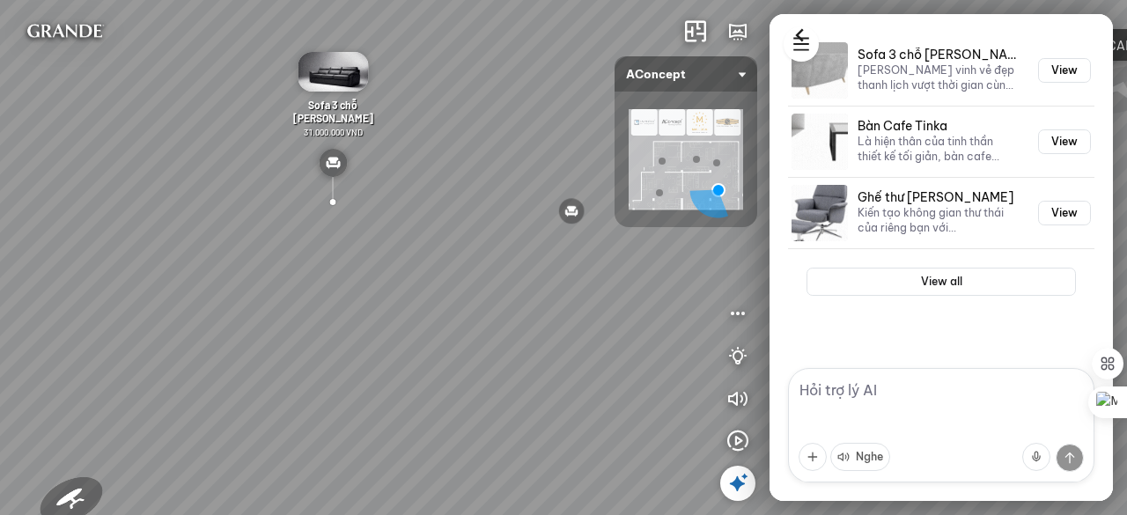
scroll to position [566, 0]
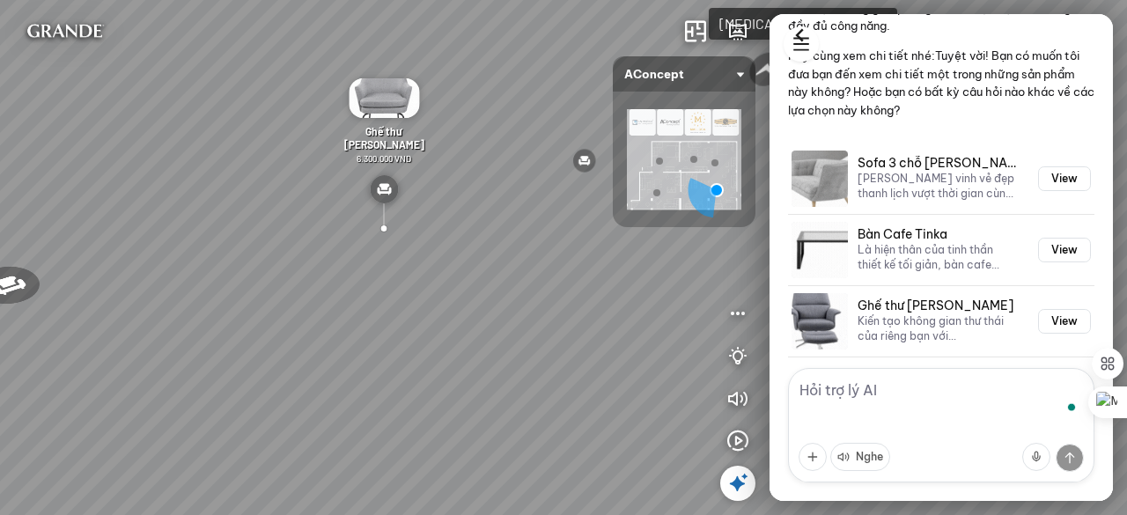
click at [875, 402] on textarea "To enrich screen reader interactions, please activate Accessibility in Grammarl…" at bounding box center [941, 425] width 306 height 114
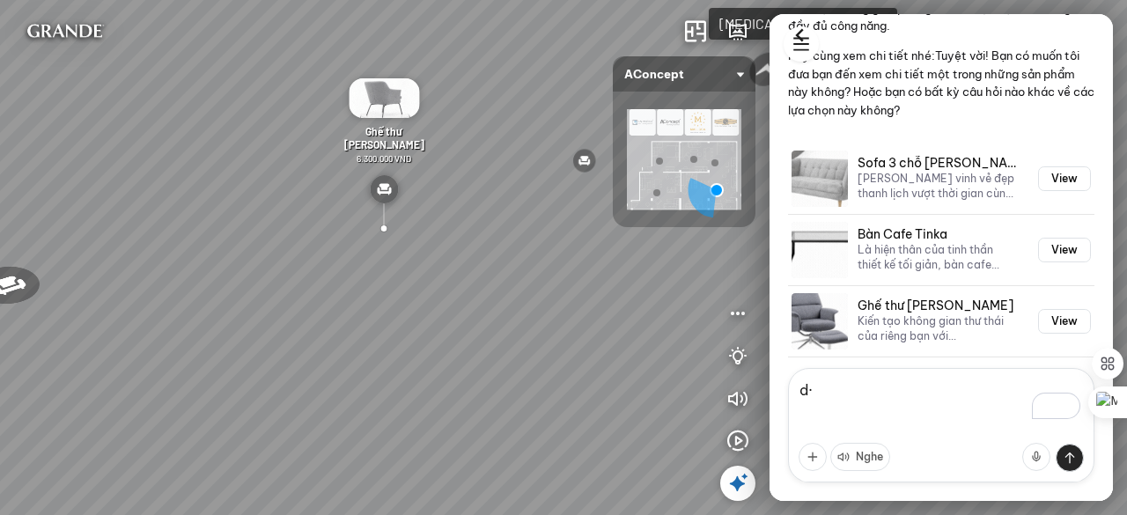
type textarea "d"
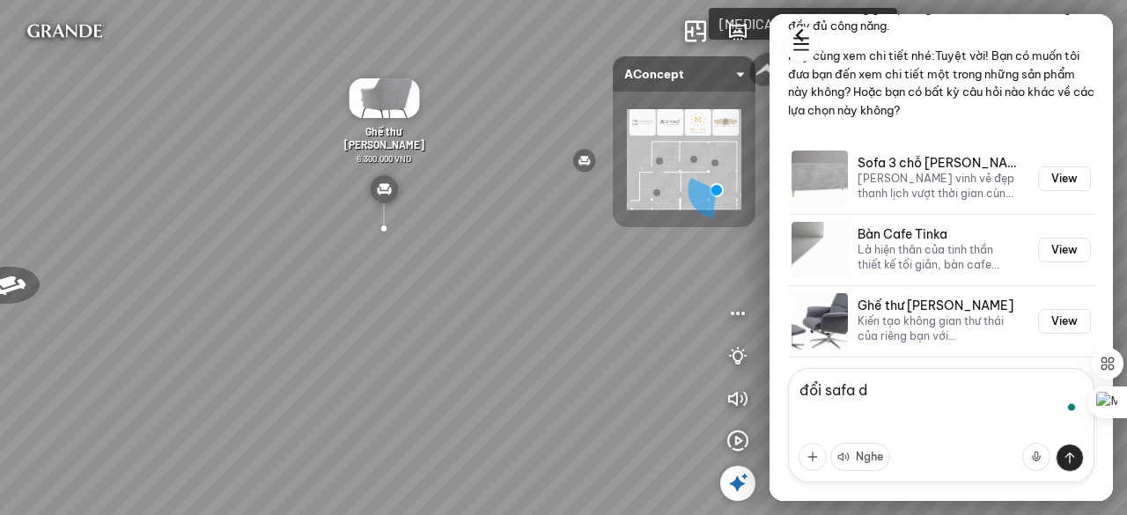
type textarea "đổi safa da"
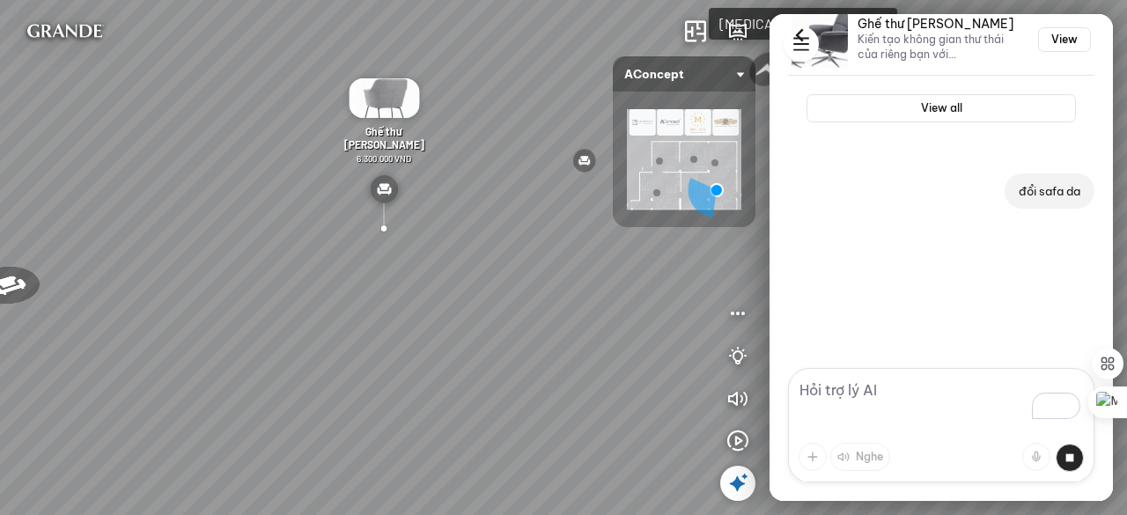
scroll to position [902, 0]
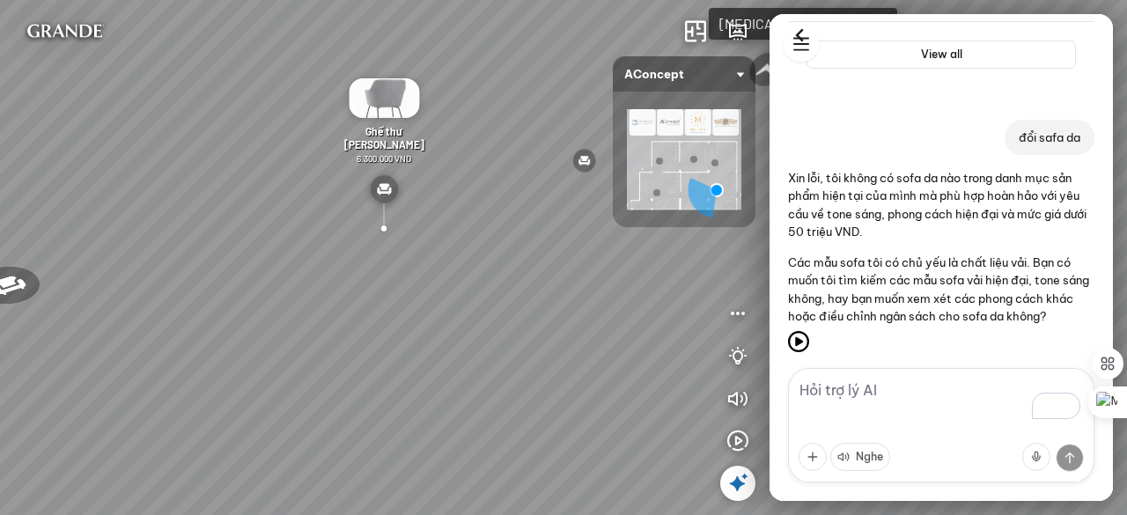
click at [903, 409] on textarea "To enrich screen reader interactions, please activate Accessibility in Grammarl…" at bounding box center [941, 425] width 306 height 114
type textarea "cho mình bàn trà kính"
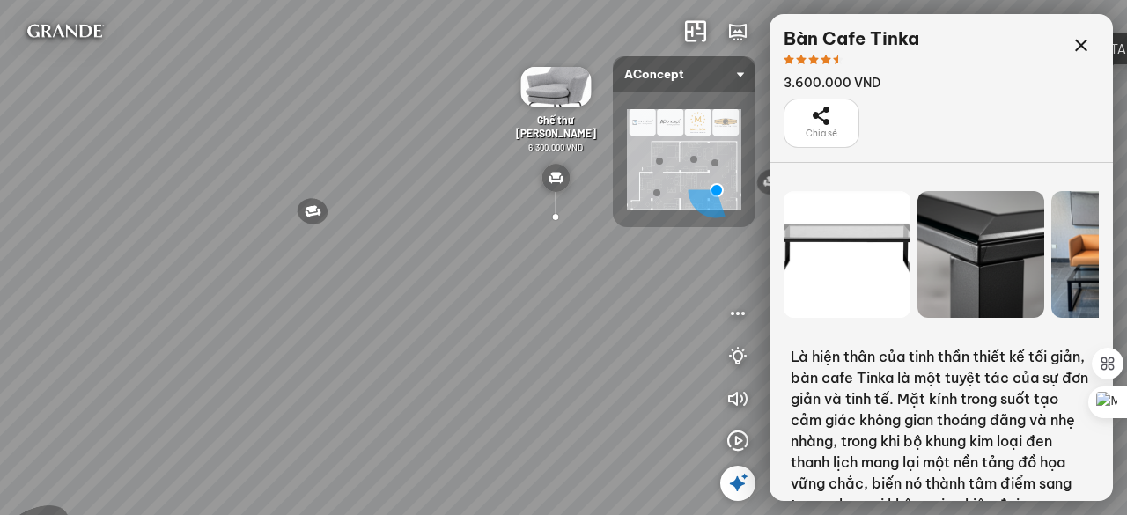
scroll to position [25267, 0]
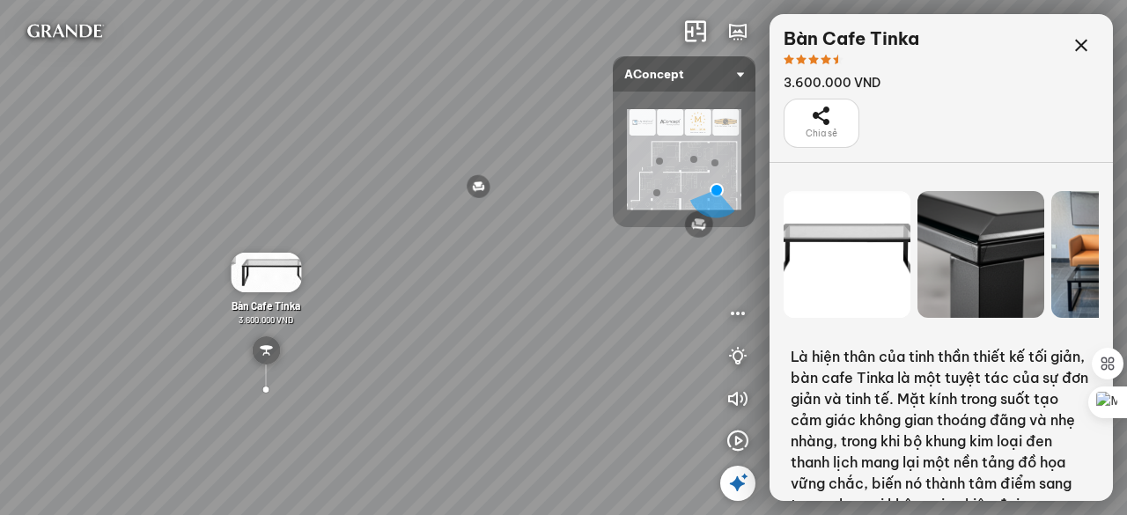
drag, startPoint x: 541, startPoint y: 249, endPoint x: 392, endPoint y: 241, distance: 149.0
click at [392, 241] on div "Ghế ăn Andrew 3.200.000 VND Ghế ăn Wilma 1.800.000 VND Sofa 3 chỗ [PERSON_NAME]…" at bounding box center [563, 257] width 1127 height 515
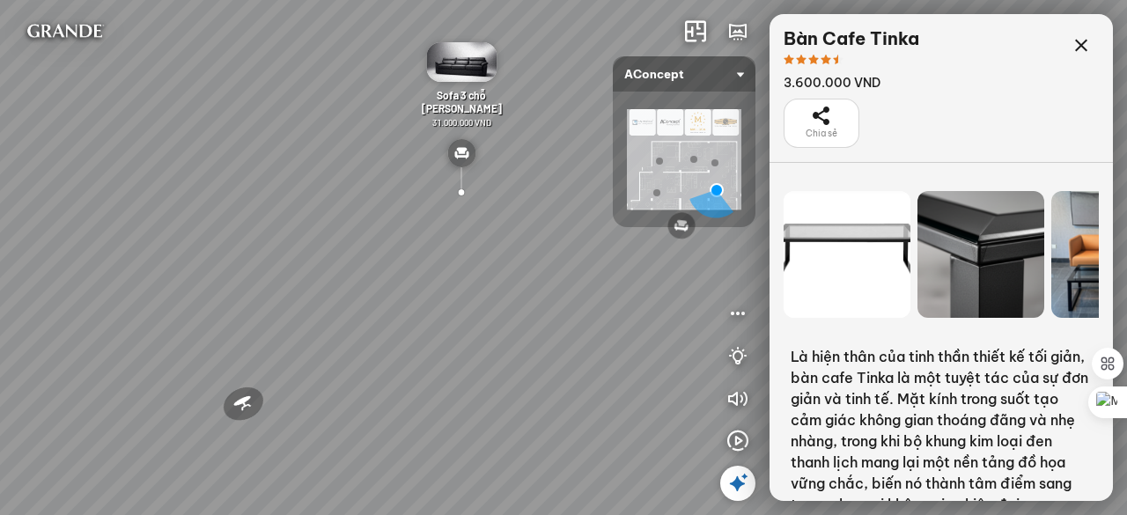
click at [467, 111] on span "Sofa 3 chỗ [PERSON_NAME]" at bounding box center [462, 102] width 80 height 26
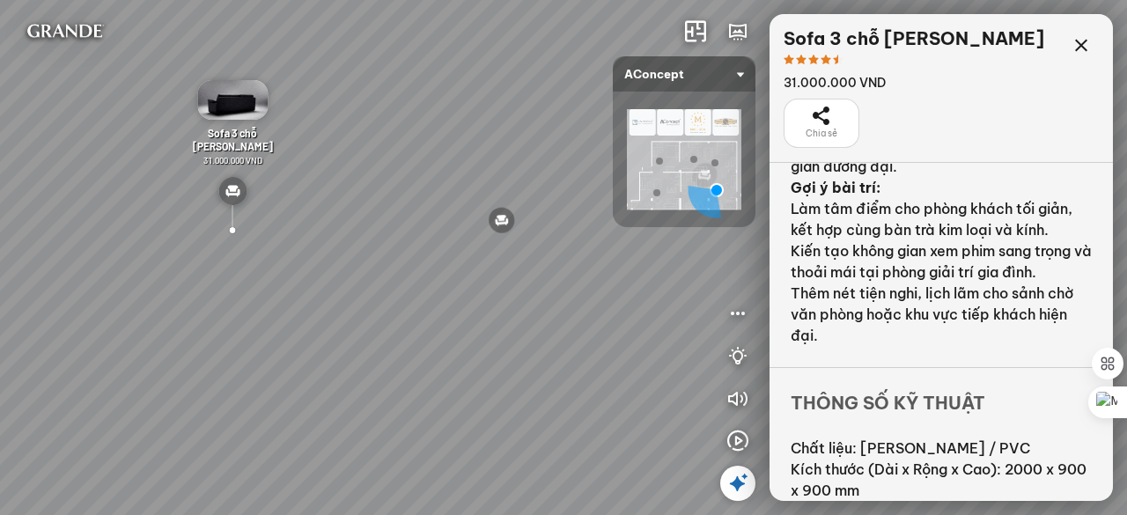
scroll to position [358, 0]
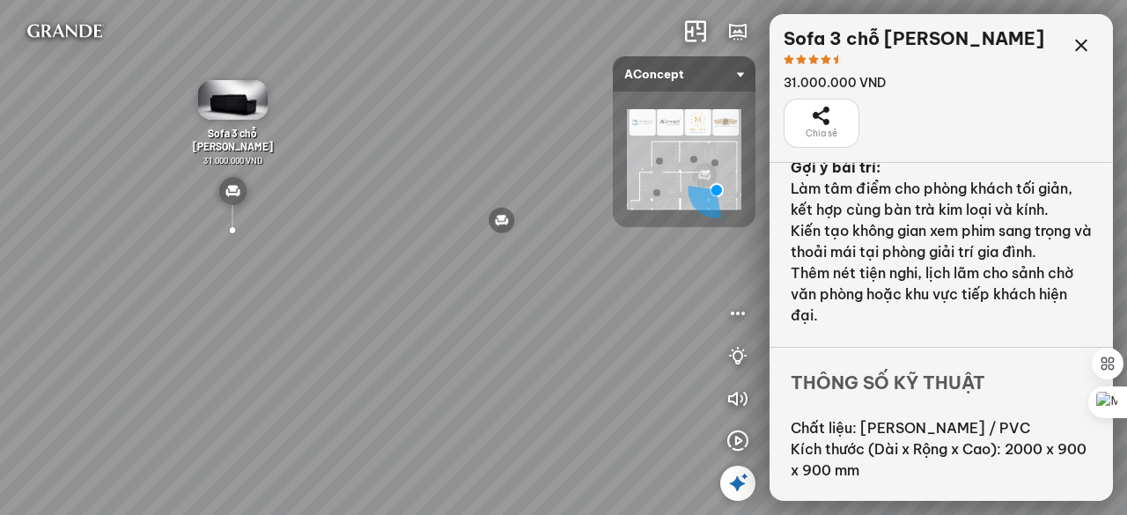
click at [1086, 43] on icon at bounding box center [1081, 45] width 21 height 21
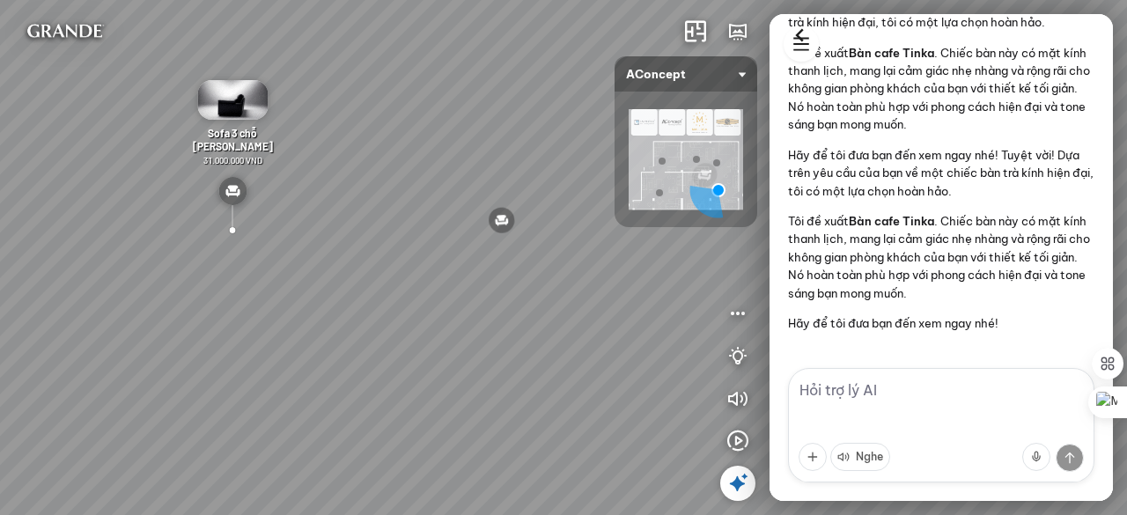
scroll to position [1303, 0]
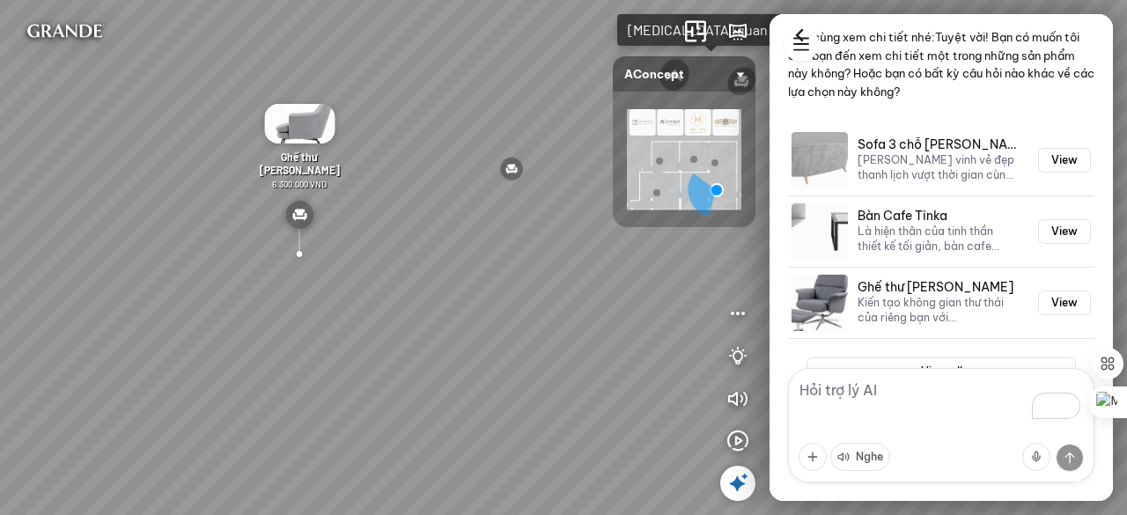
scroll to position [423, 0]
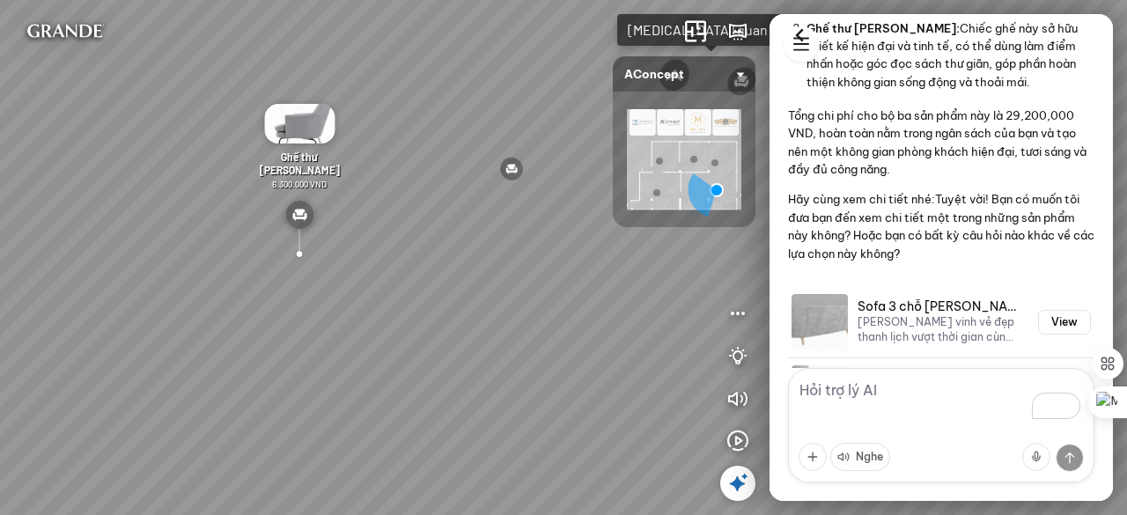
click at [659, 162] on div at bounding box center [659, 161] width 7 height 7
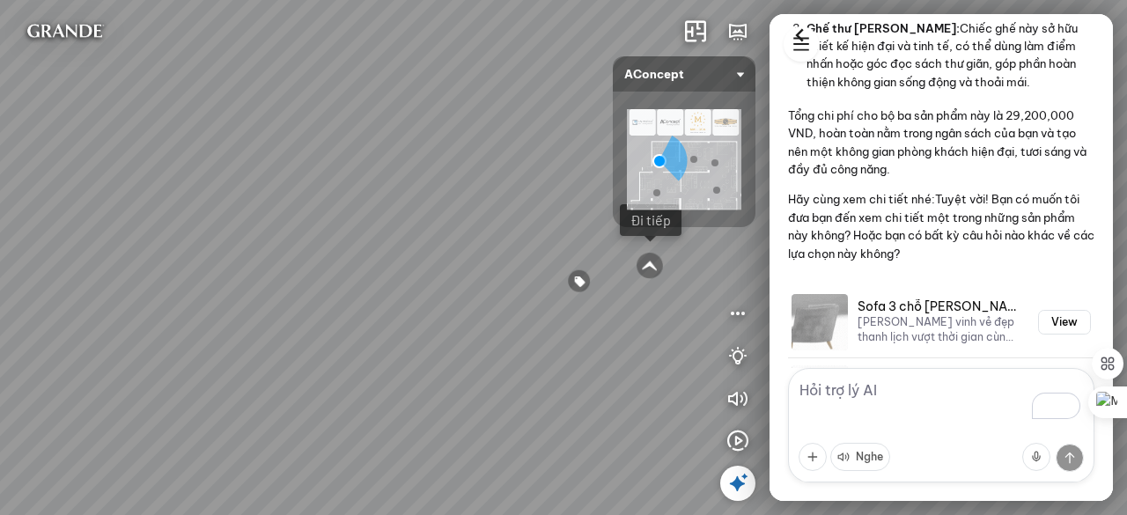
drag, startPoint x: 383, startPoint y: 285, endPoint x: 308, endPoint y: 281, distance: 75.0
click at [308, 281] on div "Tủ đầu giường Florence 3.000.000 VND Bàn Cafe Cadiz 5.500.000 VND Sofa 3 chỗ Su…" at bounding box center [563, 257] width 1127 height 515
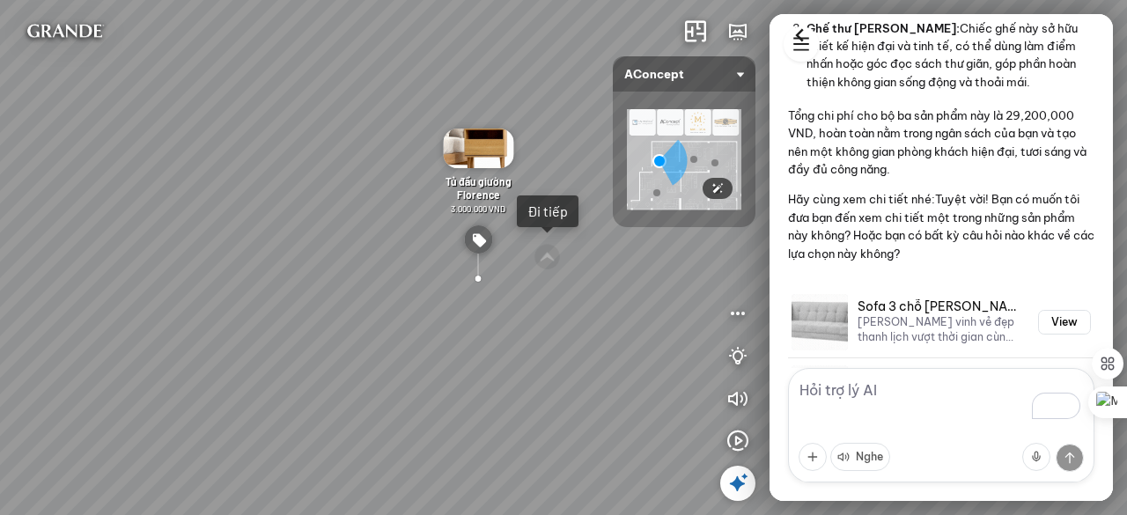
click at [725, 116] on img at bounding box center [684, 159] width 114 height 100
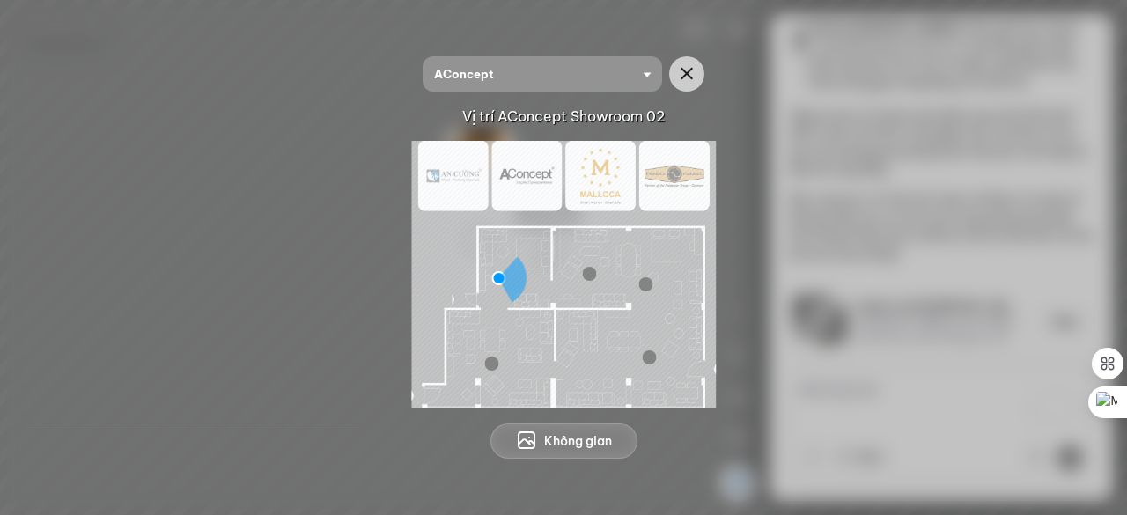
click at [497, 360] on div at bounding box center [492, 364] width 14 height 14
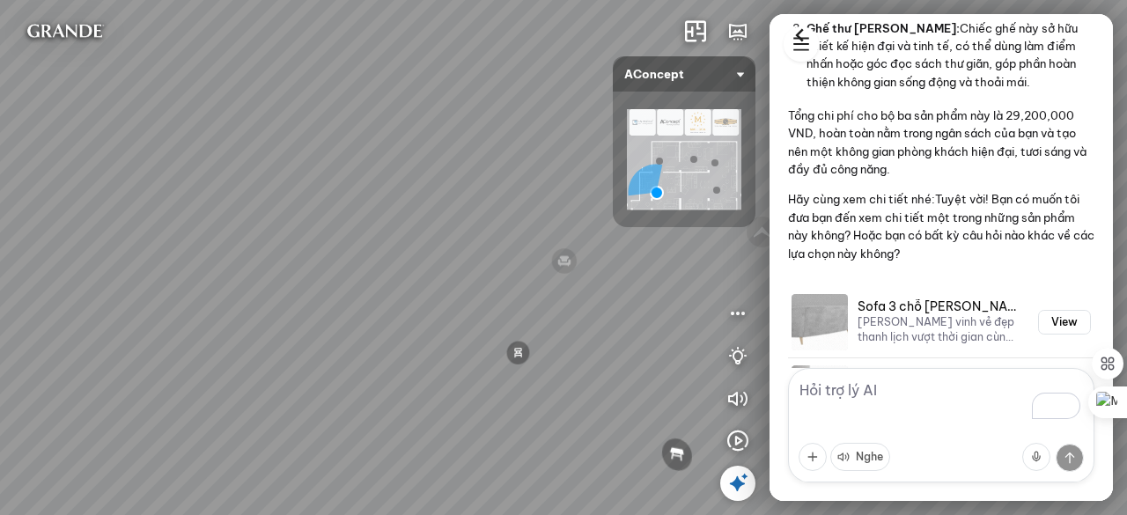
drag, startPoint x: 571, startPoint y: 269, endPoint x: 320, endPoint y: 228, distance: 254.3
click at [331, 228] on div "Sofa góc phải Amery 110.000.000 VND Sofa 2 chỗ Biloxi 15.000.000 VND Sofa góc t…" at bounding box center [563, 257] width 1127 height 515
drag, startPoint x: 451, startPoint y: 160, endPoint x: 293, endPoint y: 167, distance: 157.8
click at [315, 166] on div "Sofa góc phải Amery 110.000.000 VND Sofa 2 chỗ Biloxi 15.000.000 VND Sofa góc t…" at bounding box center [563, 257] width 1127 height 515
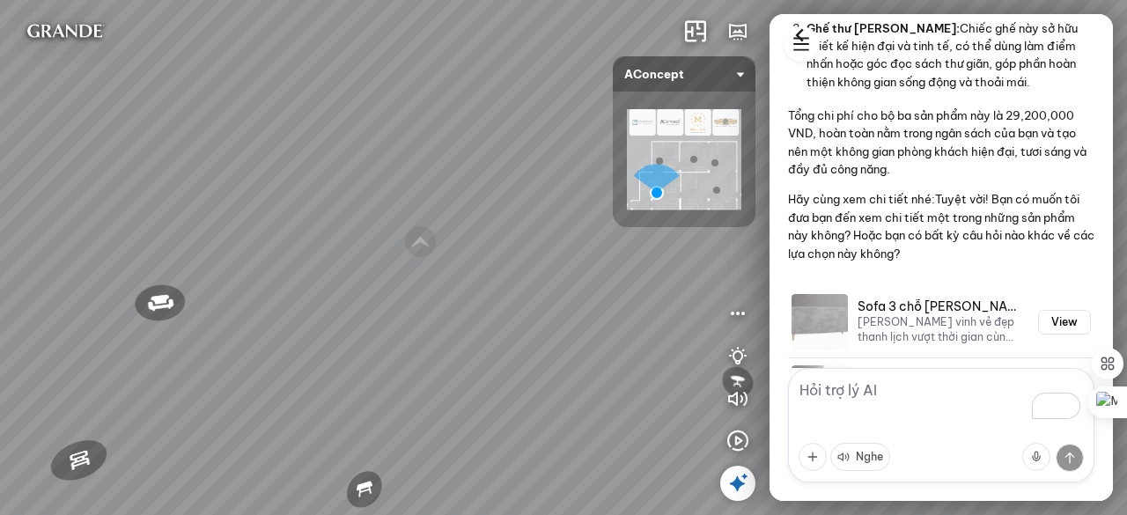
drag, startPoint x: 387, startPoint y: 188, endPoint x: 129, endPoint y: 187, distance: 258.8
click at [129, 187] on div "Sofa góc phải Amery 110.000.000 VND Sofa 2 chỗ Biloxi 15.000.000 VND Sofa góc t…" at bounding box center [563, 257] width 1127 height 515
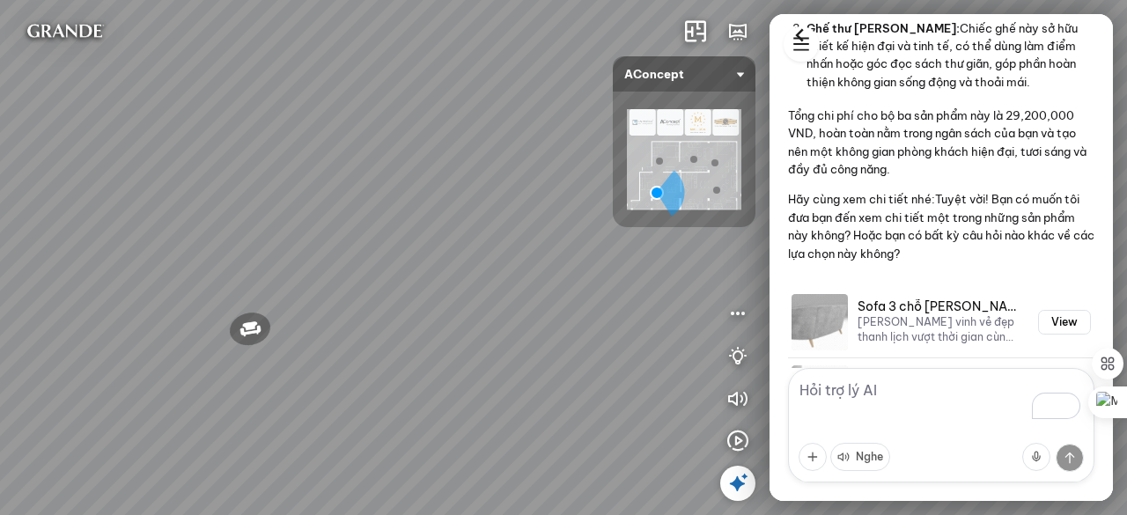
drag, startPoint x: 453, startPoint y: 200, endPoint x: 223, endPoint y: 200, distance: 229.8
click at [223, 200] on div "Sofa góc phải Amery 110.000.000 VND Sofa 2 chỗ Biloxi 15.000.000 VND Sofa góc t…" at bounding box center [563, 257] width 1127 height 515
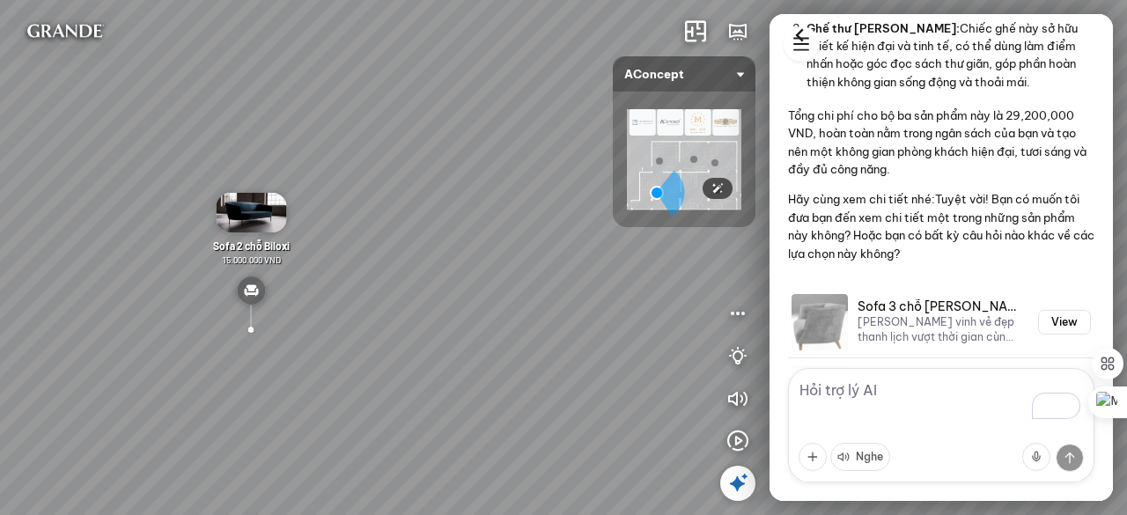
click at [696, 123] on img at bounding box center [684, 159] width 114 height 100
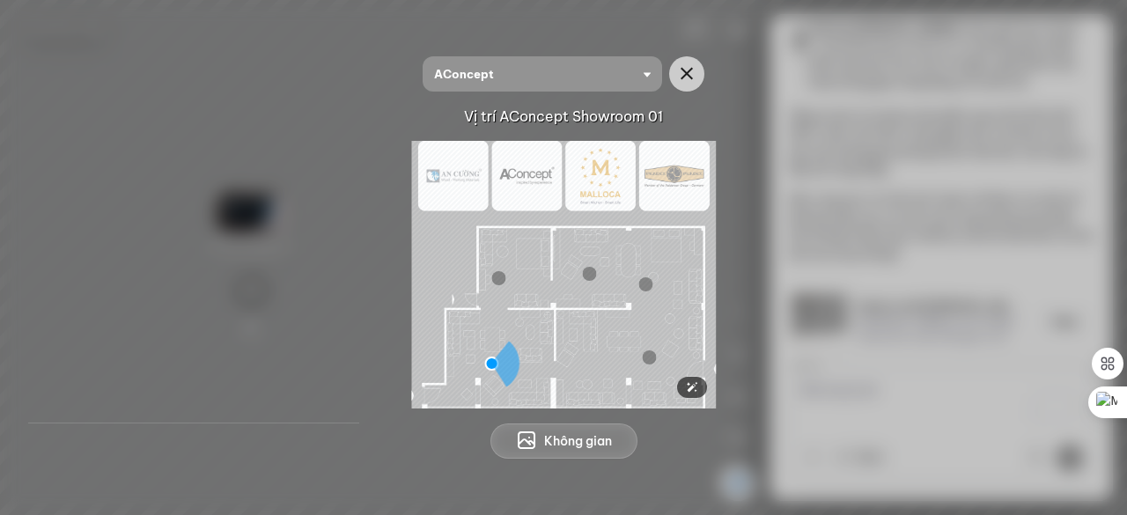
click at [609, 177] on img at bounding box center [564, 275] width 305 height 268
click at [499, 281] on div at bounding box center [498, 278] width 14 height 14
